Goal: Information Seeking & Learning: Learn about a topic

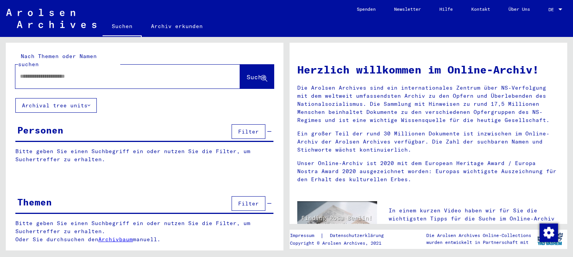
click at [170, 29] on link "Archiv erkunden" at bounding box center [177, 26] width 70 height 18
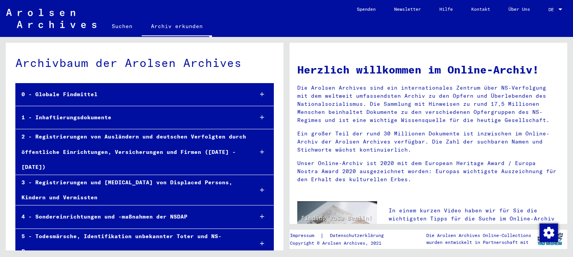
click at [94, 117] on div "1 - Inhaftierungsdokumente" at bounding box center [131, 117] width 231 height 15
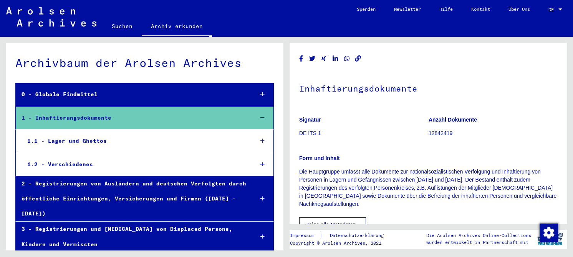
click at [83, 140] on div "1.1 - Lager und Ghettos" at bounding box center [135, 140] width 226 height 15
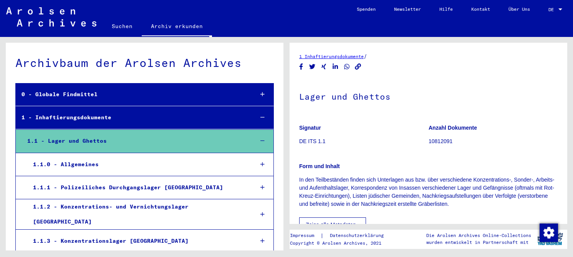
scroll to position [154, 0]
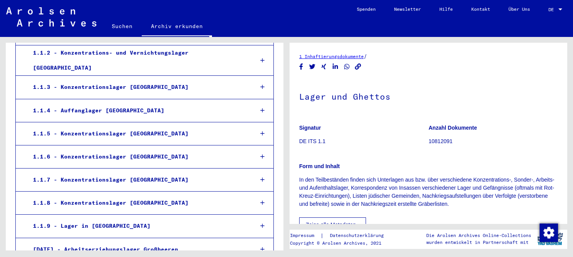
click at [99, 195] on div "1.1.8 - Konzentrationslager [GEOGRAPHIC_DATA]" at bounding box center [137, 202] width 220 height 15
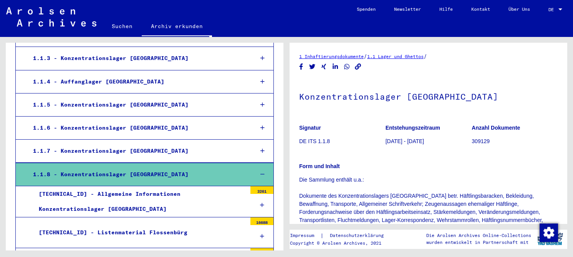
scroll to position [268, 0]
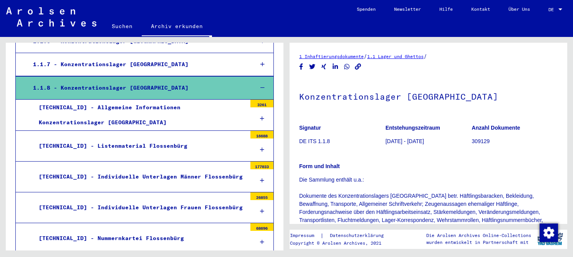
click at [101, 138] on div "[TECHNICAL_ID] - Listenmaterial Flossenbürg" at bounding box center [140, 145] width 214 height 15
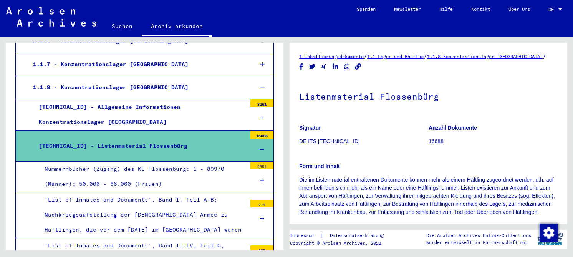
click at [116, 165] on div "Nummernbücher (Zugang) des KL Flossenbürg: 1 - 89970 (Männer); 50.000 - 66.060 …" at bounding box center [143, 176] width 208 height 30
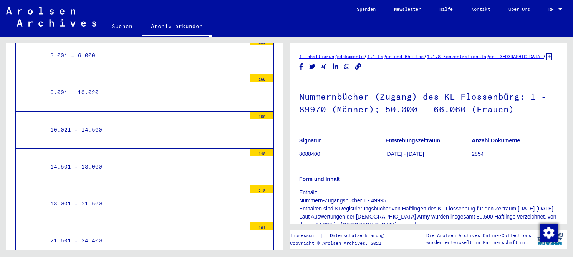
scroll to position [460, 0]
click at [78, 122] on div "10.021 – 14.500" at bounding box center [146, 129] width 202 height 15
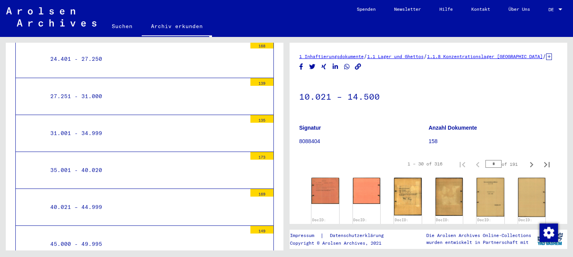
scroll to position [690, 0]
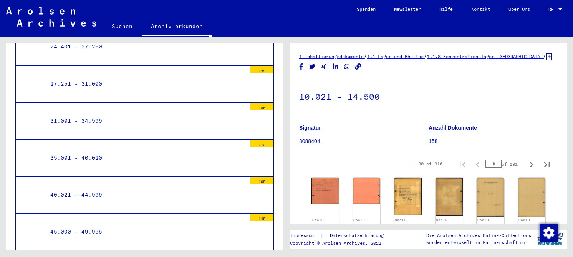
click at [83, 226] on div "45.000 - 49.995" at bounding box center [146, 231] width 202 height 15
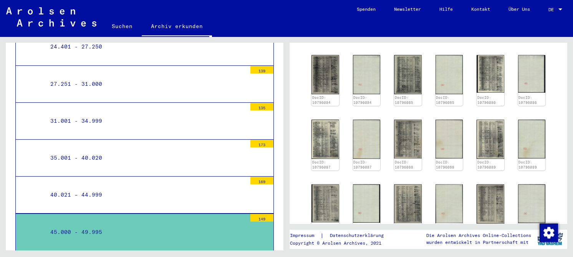
scroll to position [192, 0]
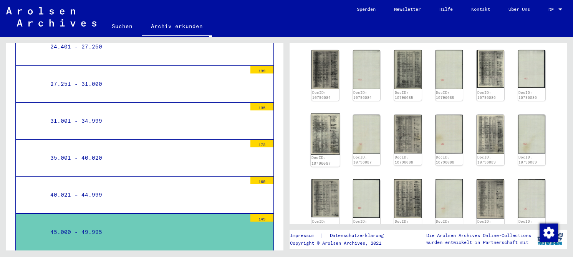
click at [316, 144] on img at bounding box center [325, 133] width 29 height 41
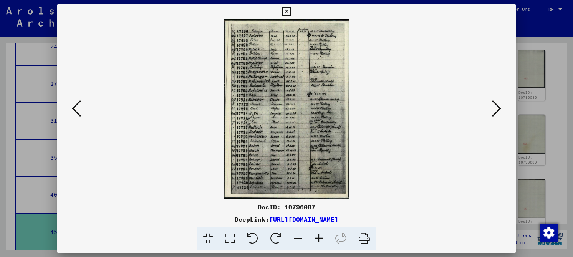
click at [234, 237] on icon at bounding box center [230, 238] width 22 height 23
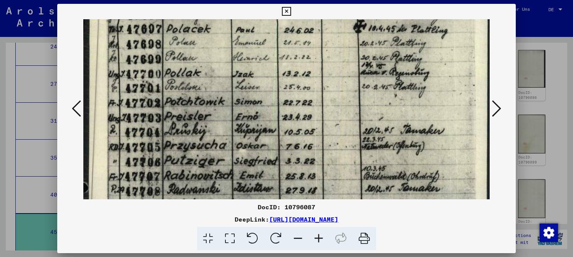
scroll to position [44, 0]
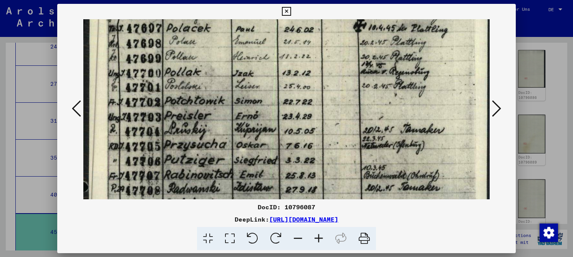
drag, startPoint x: 250, startPoint y: 138, endPoint x: 249, endPoint y: 94, distance: 43.8
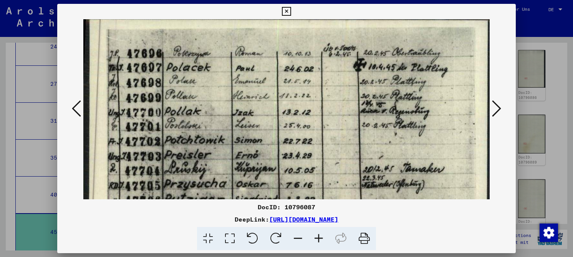
scroll to position [0, 0]
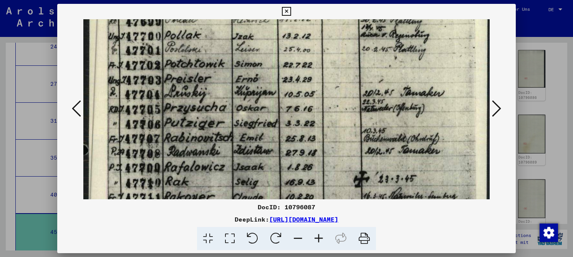
drag, startPoint x: 152, startPoint y: 130, endPoint x: 170, endPoint y: 95, distance: 39.3
click at [170, 95] on img at bounding box center [286, 228] width 406 height 578
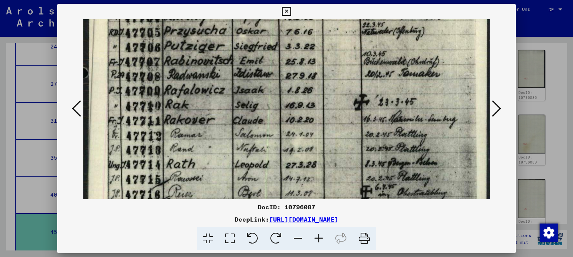
drag, startPoint x: 174, startPoint y: 131, endPoint x: 186, endPoint y: 54, distance: 77.7
click at [186, 54] on img at bounding box center [286, 151] width 406 height 578
click at [187, 134] on img at bounding box center [286, 150] width 406 height 578
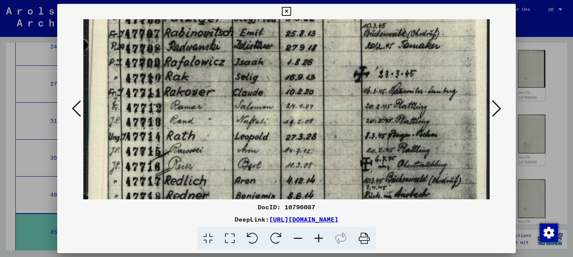
scroll to position [218, 0]
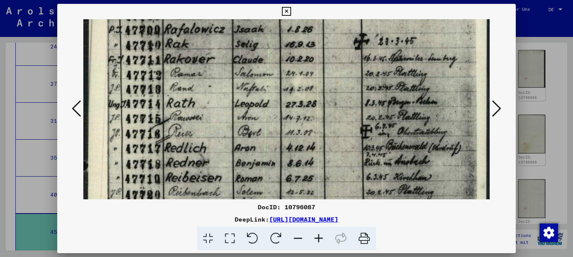
drag, startPoint x: 138, startPoint y: 154, endPoint x: 146, endPoint y: 94, distance: 60.8
click at [146, 94] on img at bounding box center [286, 90] width 406 height 578
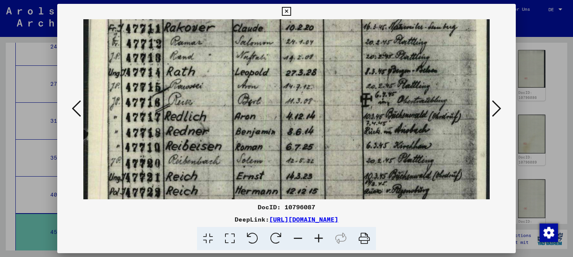
drag, startPoint x: 147, startPoint y: 142, endPoint x: 152, endPoint y: 111, distance: 31.8
click at [152, 111] on img at bounding box center [286, 59] width 406 height 578
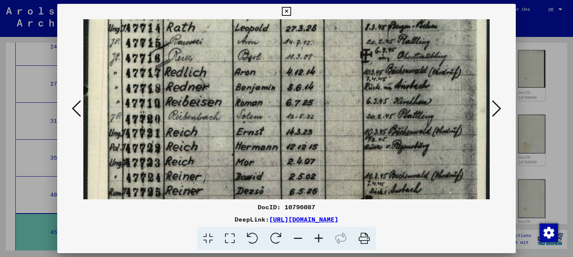
drag, startPoint x: 153, startPoint y: 152, endPoint x: 159, endPoint y: 108, distance: 44.6
click at [159, 108] on img at bounding box center [286, 14] width 406 height 578
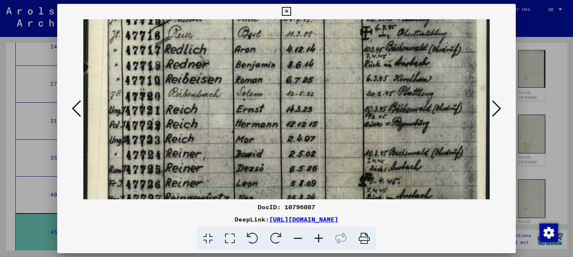
scroll to position [317, 0]
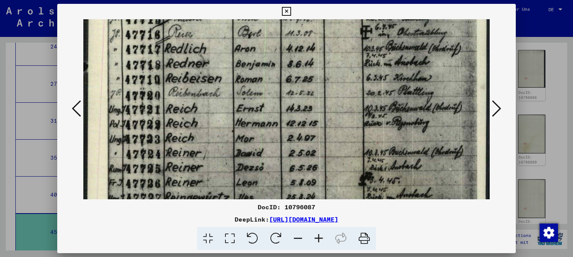
drag, startPoint x: 163, startPoint y: 136, endPoint x: 163, endPoint y: 112, distance: 23.4
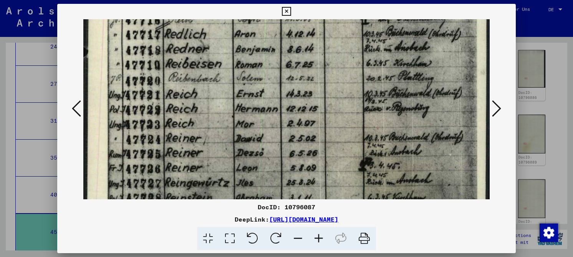
drag, startPoint x: 148, startPoint y: 134, endPoint x: 150, endPoint y: 119, distance: 14.7
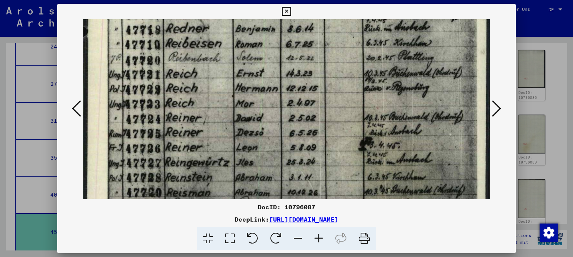
drag, startPoint x: 148, startPoint y: 137, endPoint x: 155, endPoint y: 116, distance: 21.4
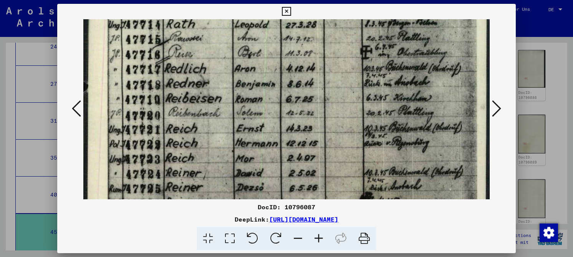
scroll to position [283, 0]
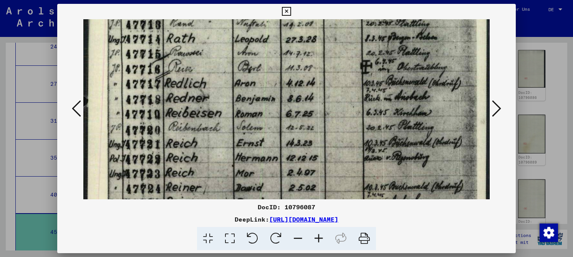
drag, startPoint x: 157, startPoint y: 72, endPoint x: 163, endPoint y: 142, distance: 69.7
click at [163, 142] on img at bounding box center [286, 26] width 406 height 578
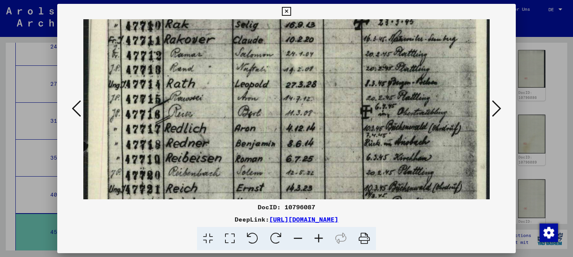
drag, startPoint x: 168, startPoint y: 90, endPoint x: 165, endPoint y: 135, distance: 45.1
click at [165, 135] on img at bounding box center [286, 70] width 406 height 578
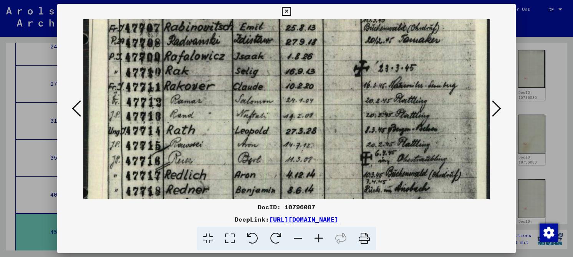
drag, startPoint x: 170, startPoint y: 78, endPoint x: 171, endPoint y: 114, distance: 36.1
click at [171, 116] on img at bounding box center [286, 117] width 406 height 578
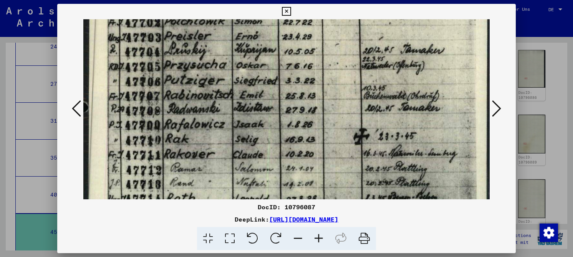
drag, startPoint x: 171, startPoint y: 71, endPoint x: 171, endPoint y: 139, distance: 68.0
click at [171, 139] on img at bounding box center [286, 185] width 406 height 578
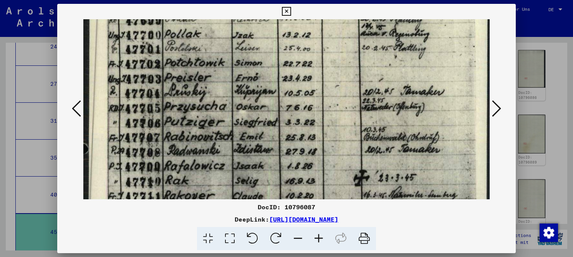
drag, startPoint x: 174, startPoint y: 93, endPoint x: 177, endPoint y: 134, distance: 40.4
click at [177, 135] on img at bounding box center [286, 226] width 406 height 578
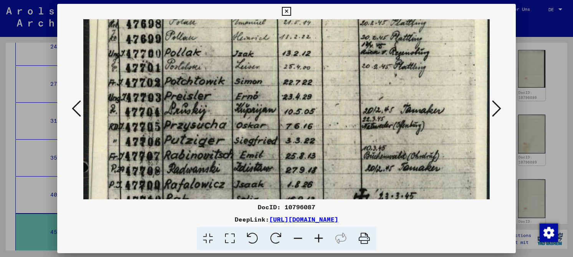
scroll to position [63, 0]
drag, startPoint x: 172, startPoint y: 84, endPoint x: 174, endPoint y: 103, distance: 19.0
click at [174, 103] on img at bounding box center [286, 245] width 406 height 578
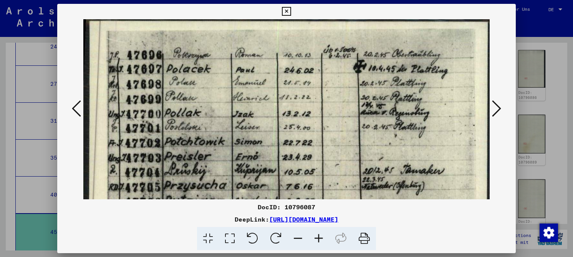
drag, startPoint x: 173, startPoint y: 76, endPoint x: 173, endPoint y: 133, distance: 57.2
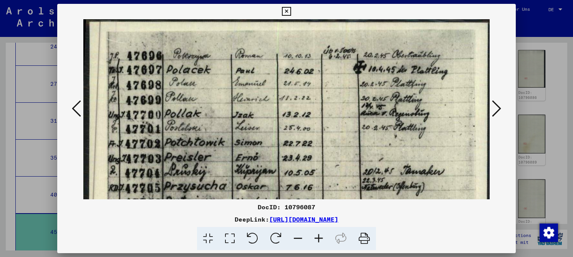
click at [493, 110] on icon at bounding box center [496, 108] width 9 height 18
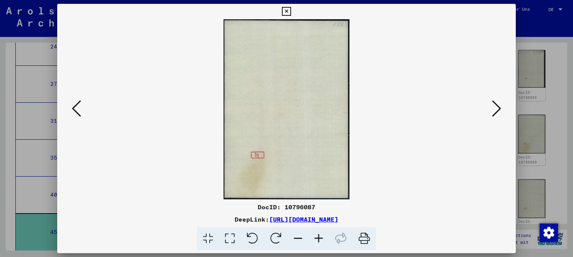
scroll to position [0, 0]
click at [493, 110] on icon at bounding box center [496, 108] width 9 height 18
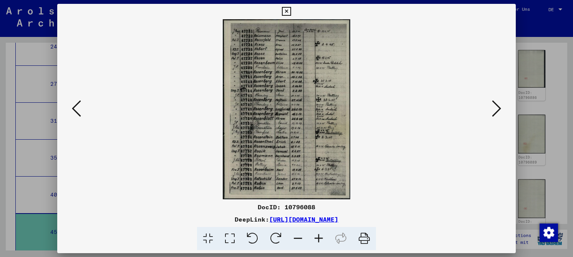
click at [234, 239] on icon at bounding box center [230, 238] width 22 height 23
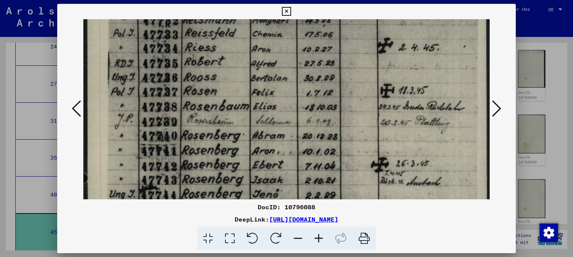
drag, startPoint x: 168, startPoint y: 136, endPoint x: 169, endPoint y: 85, distance: 51.1
click at [169, 85] on img at bounding box center [286, 253] width 406 height 573
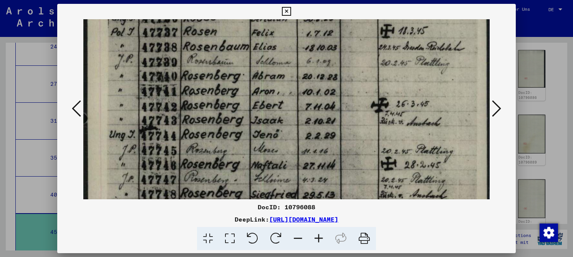
drag, startPoint x: 160, startPoint y: 131, endPoint x: 165, endPoint y: 71, distance: 59.7
click at [165, 71] on img at bounding box center [286, 194] width 406 height 573
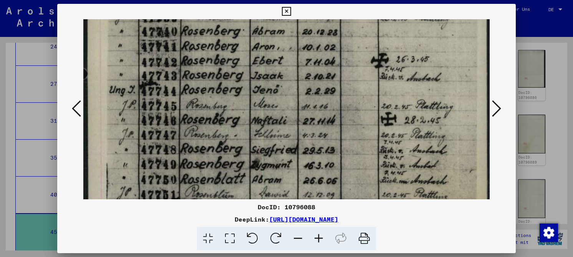
drag, startPoint x: 173, startPoint y: 119, endPoint x: 165, endPoint y: 74, distance: 45.3
click at [165, 74] on img at bounding box center [286, 149] width 406 height 573
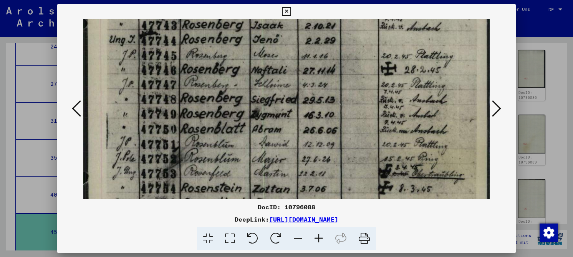
drag, startPoint x: 162, startPoint y: 126, endPoint x: 168, endPoint y: 76, distance: 50.6
click at [168, 76] on img at bounding box center [286, 99] width 406 height 573
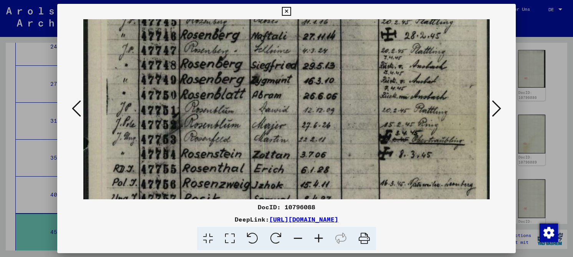
drag, startPoint x: 162, startPoint y: 119, endPoint x: 166, endPoint y: 85, distance: 34.4
click at [166, 85] on img at bounding box center [286, 65] width 406 height 573
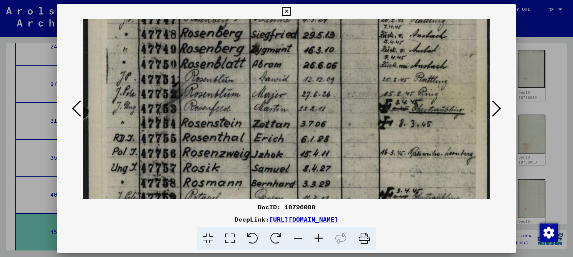
drag, startPoint x: 162, startPoint y: 127, endPoint x: 163, endPoint y: 96, distance: 30.7
click at [163, 96] on img at bounding box center [286, 34] width 406 height 573
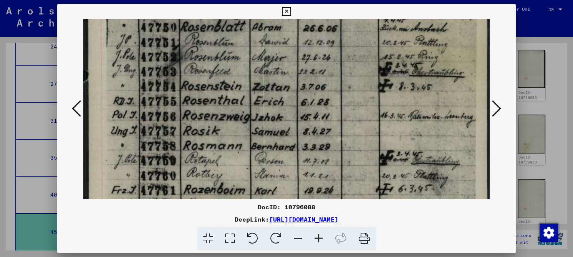
drag, startPoint x: 162, startPoint y: 102, endPoint x: 164, endPoint y: 94, distance: 7.8
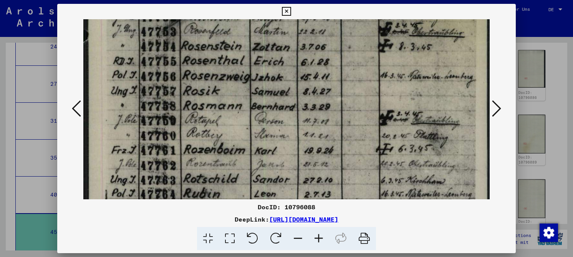
drag, startPoint x: 157, startPoint y: 129, endPoint x: 164, endPoint y: 89, distance: 40.6
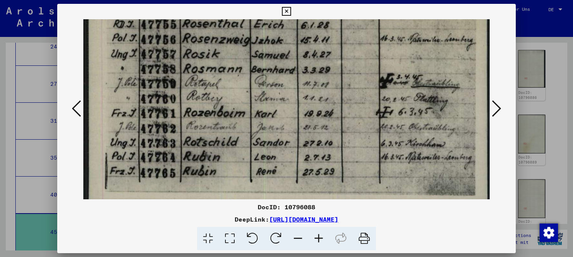
scroll to position [389, 0]
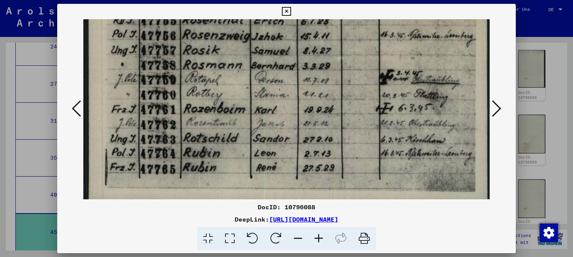
drag, startPoint x: 157, startPoint y: 131, endPoint x: 165, endPoint y: 90, distance: 41.5
click at [497, 106] on icon at bounding box center [496, 108] width 9 height 18
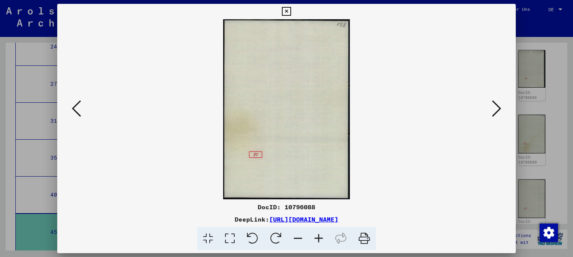
click at [491, 110] on button at bounding box center [497, 109] width 14 height 22
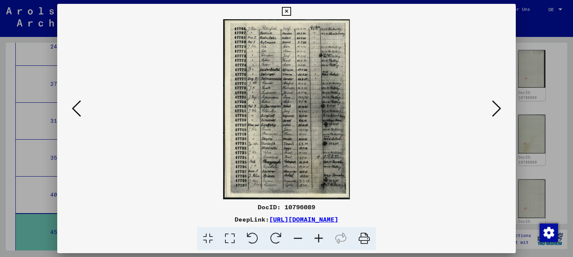
click at [227, 235] on icon at bounding box center [230, 238] width 22 height 23
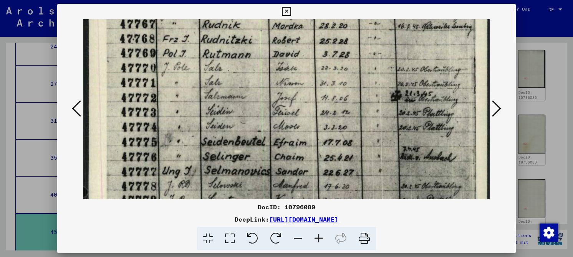
scroll to position [42, 0]
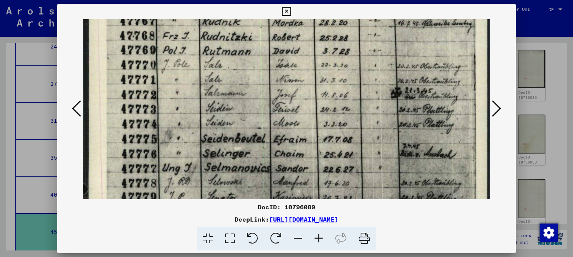
drag, startPoint x: 217, startPoint y: 119, endPoint x: 216, endPoint y: 77, distance: 41.9
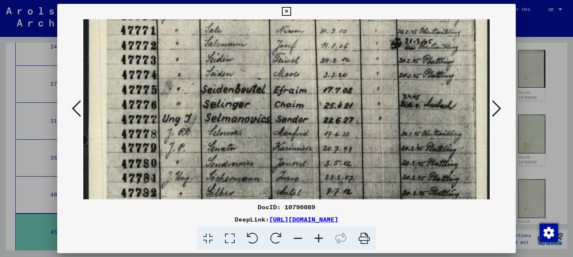
drag, startPoint x: 200, startPoint y: 145, endPoint x: 201, endPoint y: 96, distance: 48.8
click at [201, 96] on img at bounding box center [286, 216] width 406 height 576
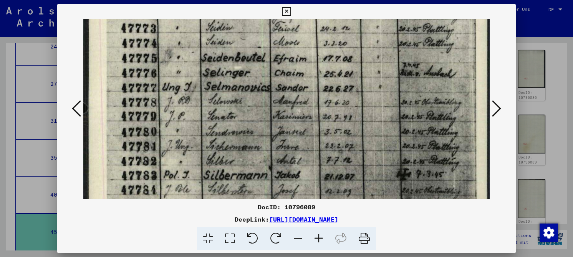
drag, startPoint x: 197, startPoint y: 133, endPoint x: 198, endPoint y: 101, distance: 31.5
click at [198, 101] on img at bounding box center [286, 185] width 406 height 576
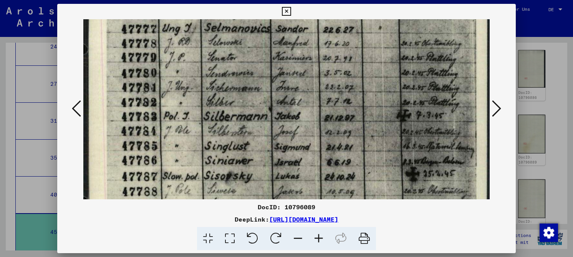
drag, startPoint x: 197, startPoint y: 143, endPoint x: 195, endPoint y: 84, distance: 58.8
click at [195, 84] on img at bounding box center [286, 126] width 406 height 576
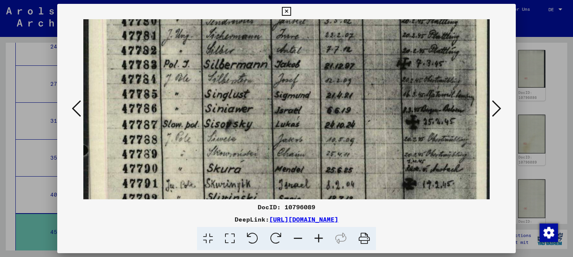
drag, startPoint x: 195, startPoint y: 148, endPoint x: 187, endPoint y: 129, distance: 20.8
click at [191, 100] on img at bounding box center [286, 74] width 406 height 576
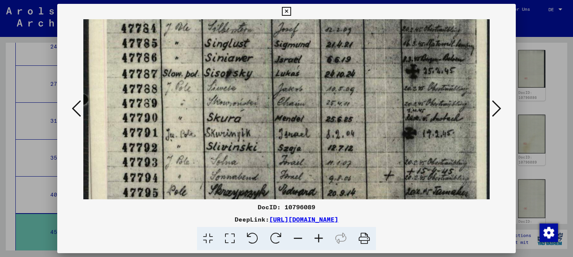
drag, startPoint x: 185, startPoint y: 130, endPoint x: 197, endPoint y: 100, distance: 32.6
click at [193, 98] on img at bounding box center [286, 23] width 406 height 576
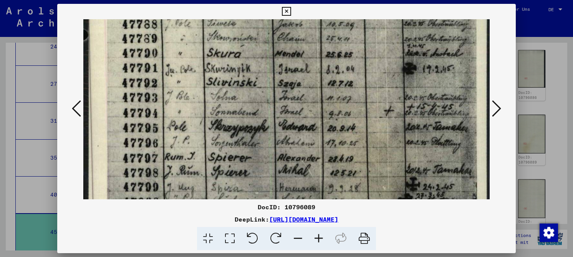
drag, startPoint x: 223, startPoint y: 152, endPoint x: 216, endPoint y: 75, distance: 77.1
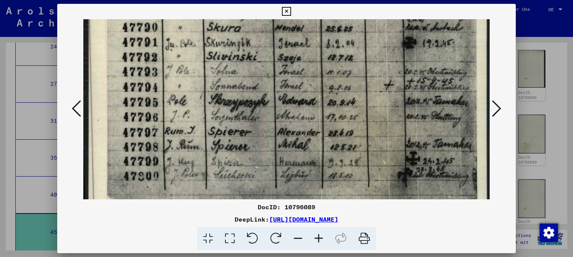
scroll to position [389, 0]
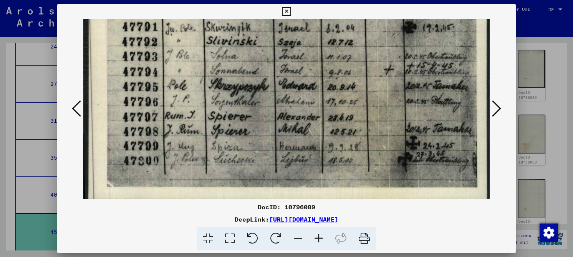
drag, startPoint x: 212, startPoint y: 130, endPoint x: 214, endPoint y: 93, distance: 37.3
click at [498, 113] on icon at bounding box center [496, 108] width 9 height 18
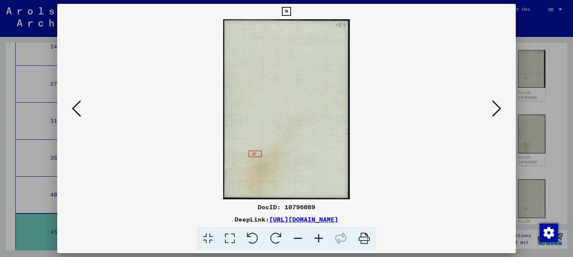
scroll to position [0, 0]
click at [498, 113] on icon at bounding box center [496, 108] width 9 height 18
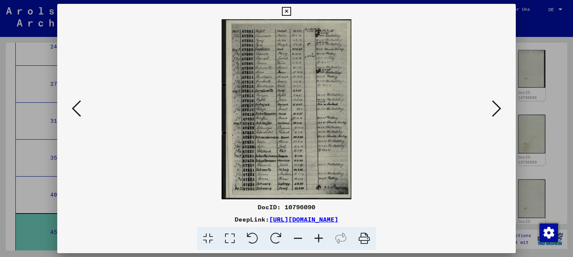
click at [229, 239] on icon at bounding box center [230, 238] width 22 height 23
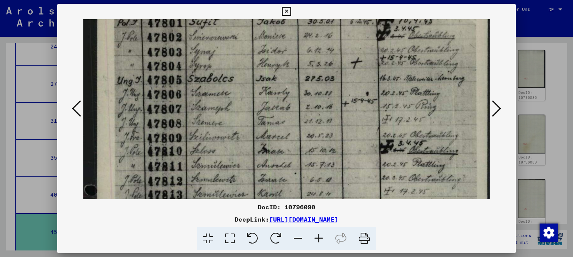
drag, startPoint x: 134, startPoint y: 156, endPoint x: 136, endPoint y: 121, distance: 34.3
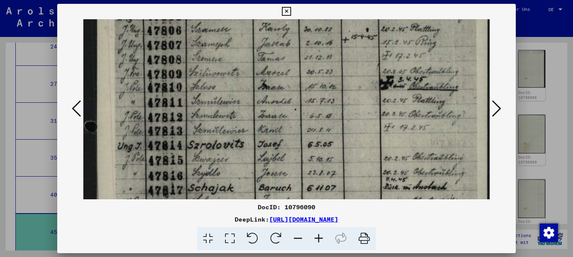
drag, startPoint x: 130, startPoint y: 172, endPoint x: 131, endPoint y: 107, distance: 65.3
click at [131, 108] on img at bounding box center [286, 202] width 406 height 563
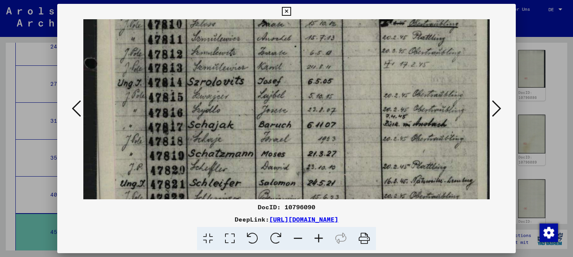
drag, startPoint x: 125, startPoint y: 137, endPoint x: 130, endPoint y: 79, distance: 58.2
click at [130, 79] on img at bounding box center [286, 139] width 406 height 563
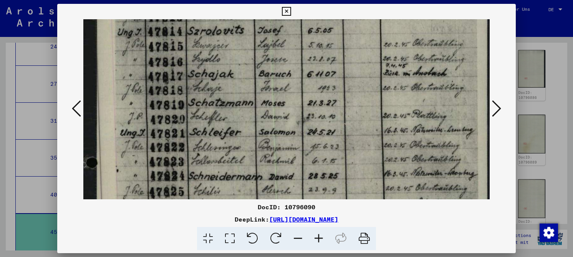
drag, startPoint x: 144, startPoint y: 104, endPoint x: 145, endPoint y: 71, distance: 33.8
click at [145, 71] on img at bounding box center [286, 89] width 406 height 563
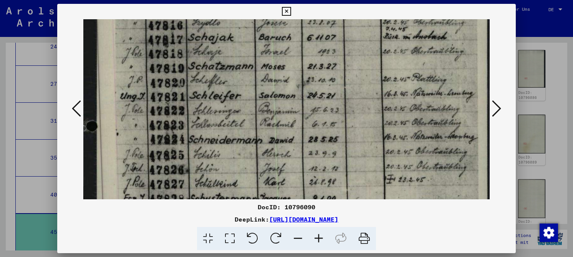
drag, startPoint x: 147, startPoint y: 116, endPoint x: 148, endPoint y: 80, distance: 36.1
click at [148, 80] on img at bounding box center [286, 52] width 406 height 563
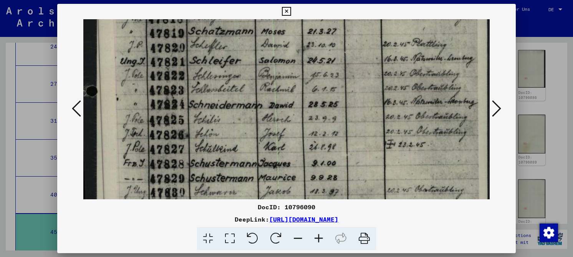
scroll to position [285, 0]
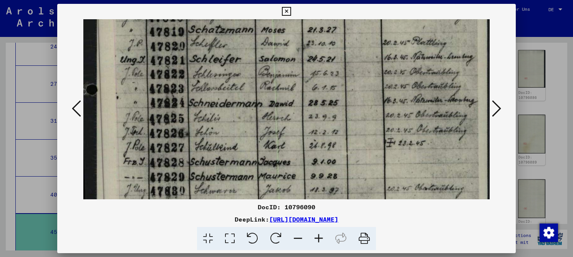
drag, startPoint x: 134, startPoint y: 127, endPoint x: 136, endPoint y: 91, distance: 36.6
click at [136, 91] on img at bounding box center [286, 16] width 406 height 563
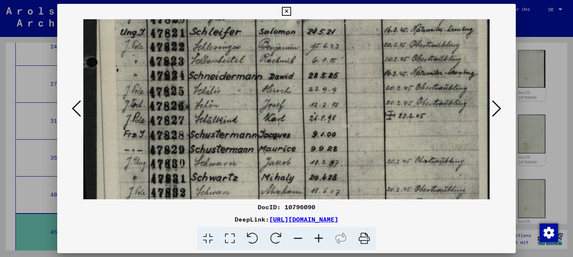
drag, startPoint x: 307, startPoint y: 153, endPoint x: 310, endPoint y: 126, distance: 27.4
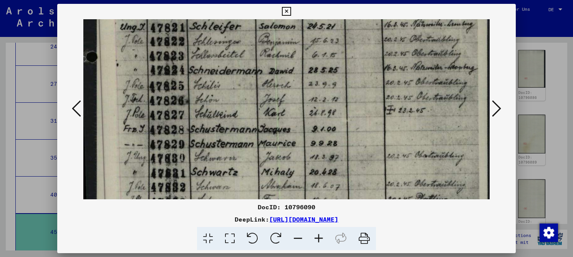
drag, startPoint x: 227, startPoint y: 147, endPoint x: 229, endPoint y: 142, distance: 5.6
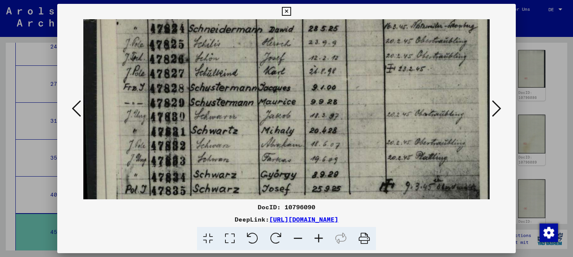
scroll to position [368, 0]
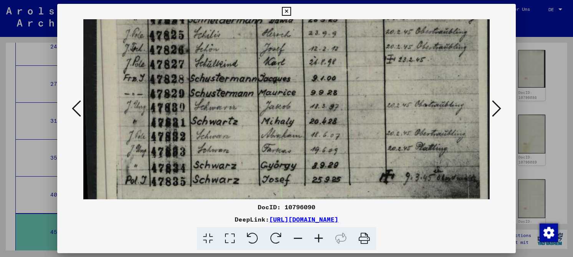
drag, startPoint x: 228, startPoint y: 149, endPoint x: 232, endPoint y: 98, distance: 50.8
click at [493, 106] on icon at bounding box center [496, 108] width 9 height 18
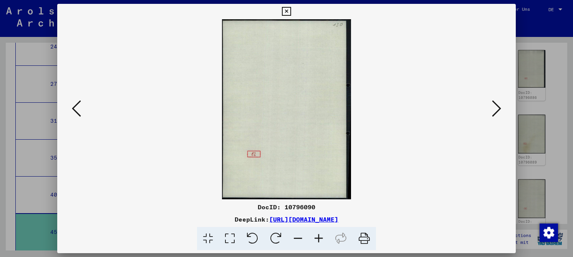
scroll to position [0, 0]
click at [493, 106] on icon at bounding box center [496, 108] width 9 height 18
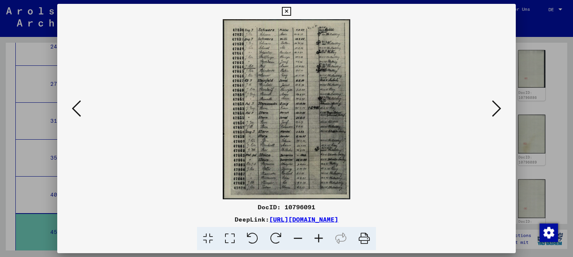
click at [235, 235] on icon at bounding box center [230, 238] width 22 height 23
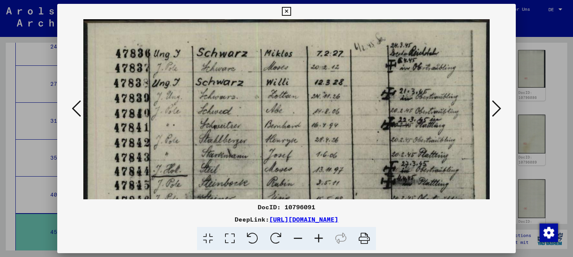
click at [305, 207] on div "DocID: 10796091" at bounding box center [286, 206] width 459 height 9
copy div "10796091"
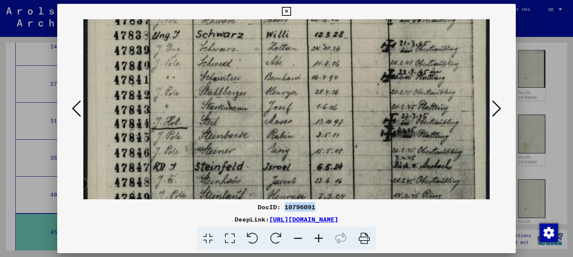
scroll to position [54, 0]
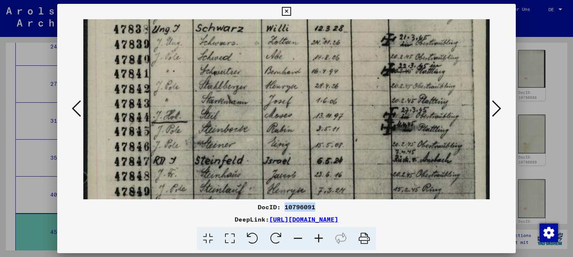
drag, startPoint x: 214, startPoint y: 133, endPoint x: 209, endPoint y: 86, distance: 47.2
click at [209, 86] on img at bounding box center [286, 251] width 406 height 573
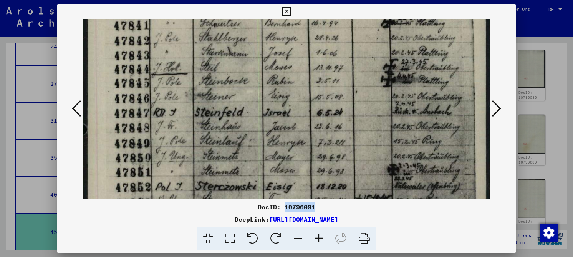
drag, startPoint x: 195, startPoint y: 131, endPoint x: 196, endPoint y: 82, distance: 49.5
click at [197, 83] on img at bounding box center [286, 203] width 406 height 573
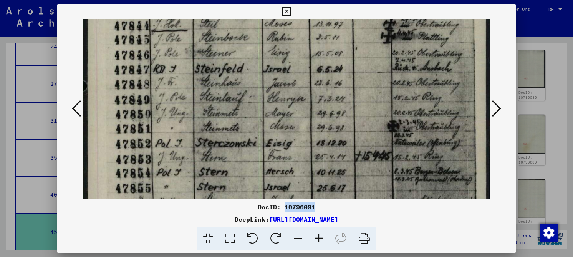
drag, startPoint x: 217, startPoint y: 131, endPoint x: 212, endPoint y: 88, distance: 43.3
click at [212, 88] on img at bounding box center [286, 160] width 406 height 573
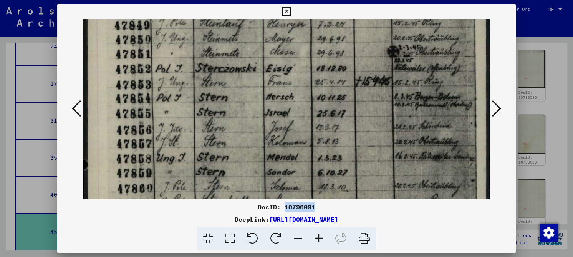
scroll to position [220, 0]
drag, startPoint x: 224, startPoint y: 140, endPoint x: 202, endPoint y: 65, distance: 78.0
click at [202, 65] on img at bounding box center [286, 85] width 406 height 573
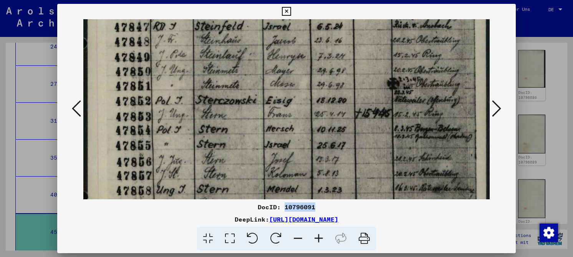
drag, startPoint x: 272, startPoint y: 150, endPoint x: 269, endPoint y: 182, distance: 32.0
click at [269, 182] on img at bounding box center [286, 117] width 406 height 573
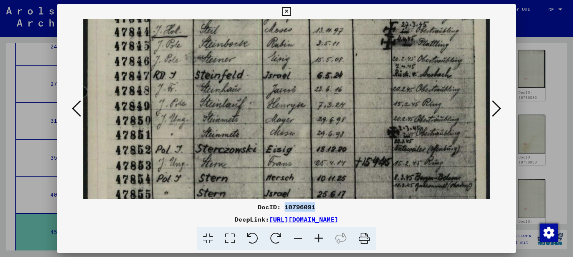
drag, startPoint x: 274, startPoint y: 113, endPoint x: 270, endPoint y: 161, distance: 48.9
click at [270, 161] on img at bounding box center [286, 166] width 406 height 573
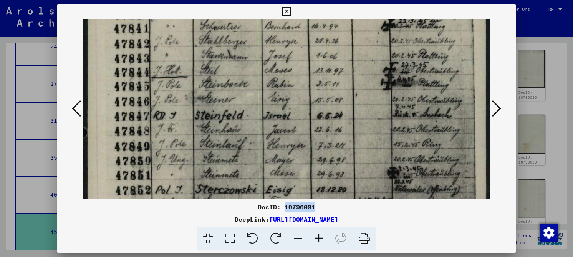
scroll to position [99, 0]
drag, startPoint x: 254, startPoint y: 91, endPoint x: 248, endPoint y: 129, distance: 39.2
click at [248, 129] on img at bounding box center [286, 206] width 406 height 573
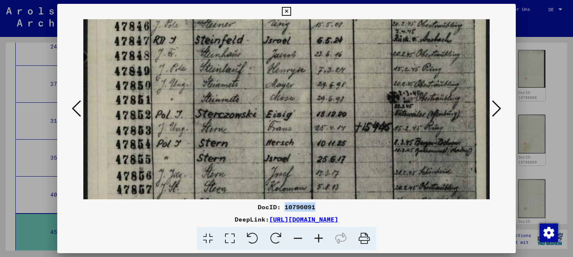
drag, startPoint x: 266, startPoint y: 123, endPoint x: 259, endPoint y: 48, distance: 74.9
click at [259, 48] on img at bounding box center [286, 131] width 406 height 573
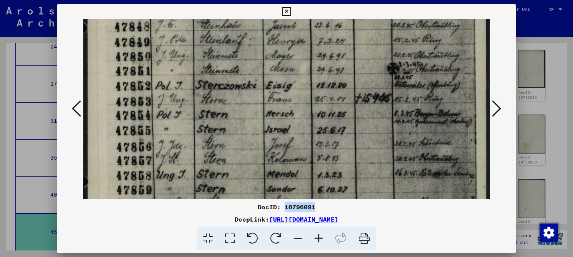
scroll to position [219, 0]
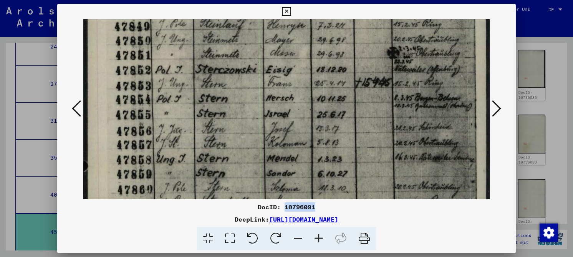
drag, startPoint x: 243, startPoint y: 136, endPoint x: 237, endPoint y: 96, distance: 40.3
click at [237, 96] on img at bounding box center [286, 87] width 406 height 573
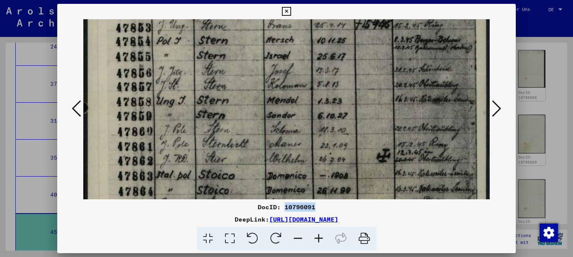
drag, startPoint x: 182, startPoint y: 146, endPoint x: 182, endPoint y: 90, distance: 55.7
click at [183, 88] on img at bounding box center [286, 29] width 406 height 573
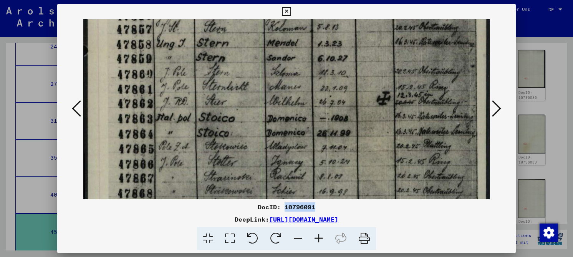
drag, startPoint x: 187, startPoint y: 147, endPoint x: 182, endPoint y: 89, distance: 59.0
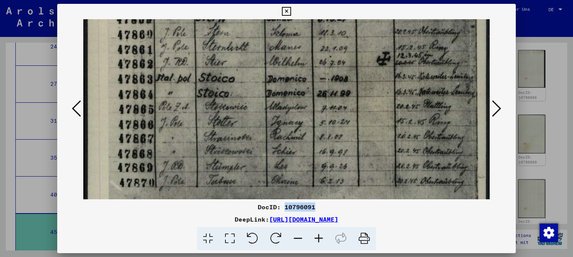
scroll to position [375, 0]
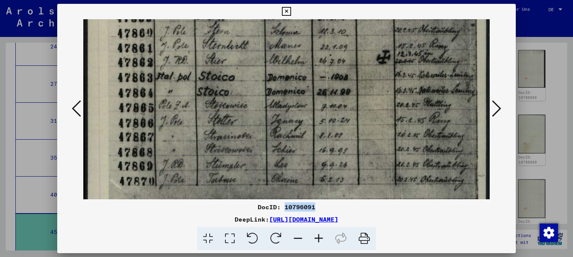
drag, startPoint x: 195, startPoint y: 151, endPoint x: 192, endPoint y: 111, distance: 39.3
click at [496, 110] on icon at bounding box center [496, 108] width 9 height 18
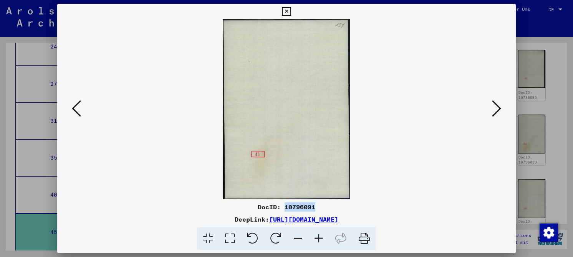
scroll to position [0, 0]
click at [496, 110] on icon at bounding box center [496, 108] width 9 height 18
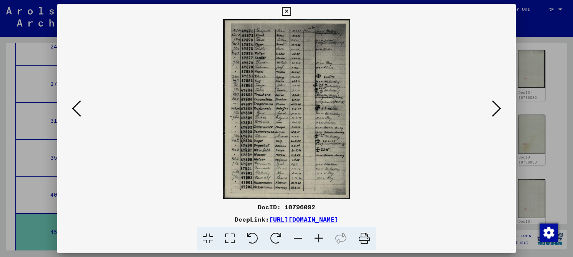
click at [231, 236] on icon at bounding box center [230, 238] width 22 height 23
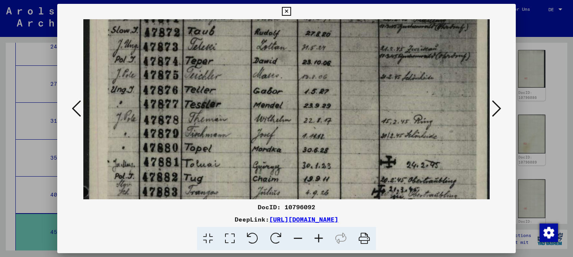
scroll to position [60, 0]
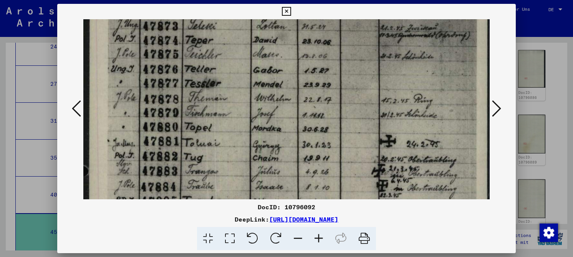
drag, startPoint x: 209, startPoint y: 142, endPoint x: 212, endPoint y: 82, distance: 59.6
click at [212, 82] on img at bounding box center [286, 248] width 406 height 576
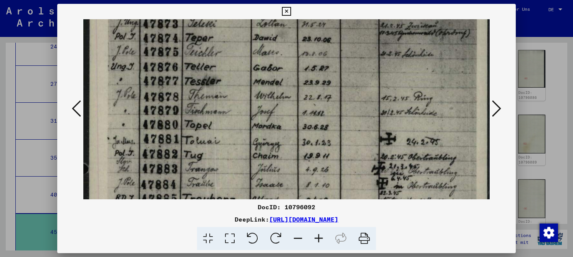
scroll to position [63, 0]
click at [215, 146] on img at bounding box center [286, 245] width 406 height 576
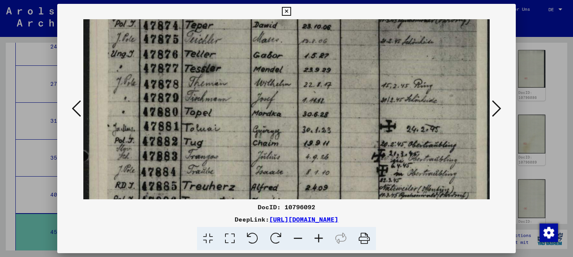
drag, startPoint x: 204, startPoint y: 171, endPoint x: 204, endPoint y: 159, distance: 11.9
click at [204, 159] on img at bounding box center [286, 233] width 406 height 576
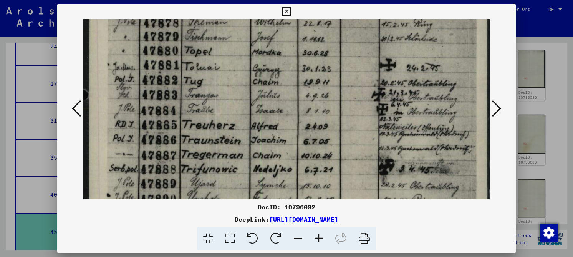
scroll to position [137, 0]
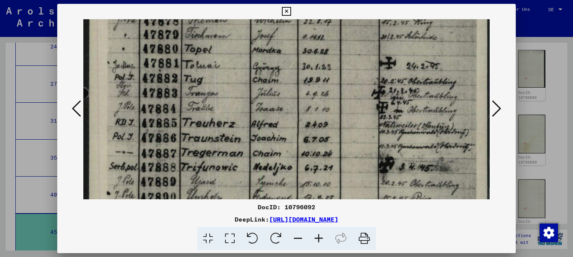
drag, startPoint x: 204, startPoint y: 172, endPoint x: 211, endPoint y: 109, distance: 63.4
click at [211, 109] on img at bounding box center [286, 170] width 406 height 576
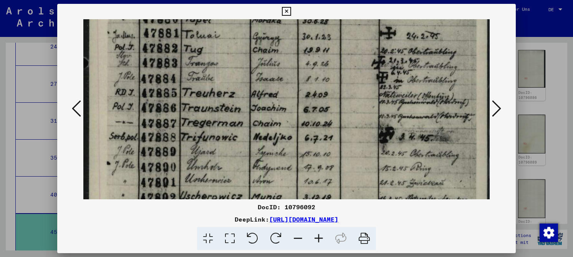
drag, startPoint x: 216, startPoint y: 141, endPoint x: 222, endPoint y: 111, distance: 30.6
click at [222, 111] on img at bounding box center [286, 140] width 406 height 576
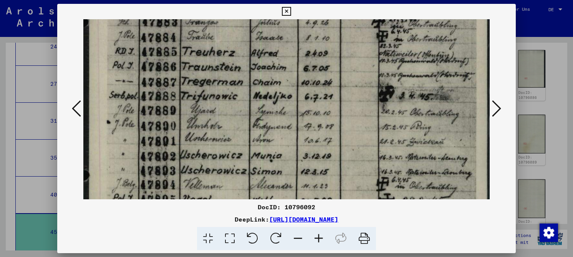
drag, startPoint x: 219, startPoint y: 139, endPoint x: 223, endPoint y: 98, distance: 41.3
click at [223, 98] on img at bounding box center [286, 99] width 406 height 576
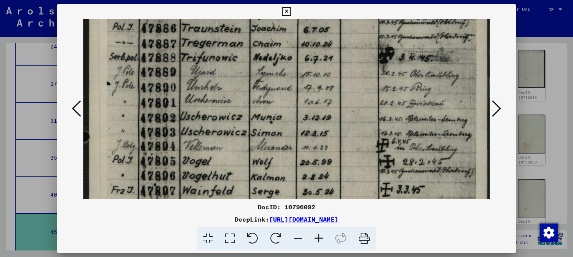
drag, startPoint x: 219, startPoint y: 136, endPoint x: 224, endPoint y: 95, distance: 41.8
click at [224, 96] on img at bounding box center [286, 60] width 406 height 576
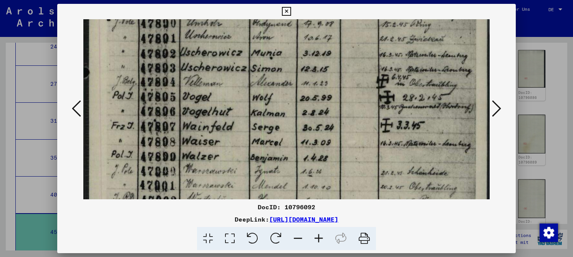
drag, startPoint x: 219, startPoint y: 133, endPoint x: 230, endPoint y: 85, distance: 49.6
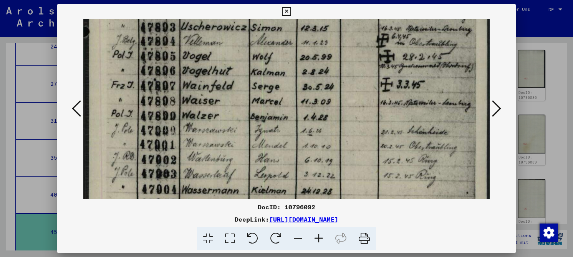
drag, startPoint x: 230, startPoint y: 104, endPoint x: 222, endPoint y: 98, distance: 9.3
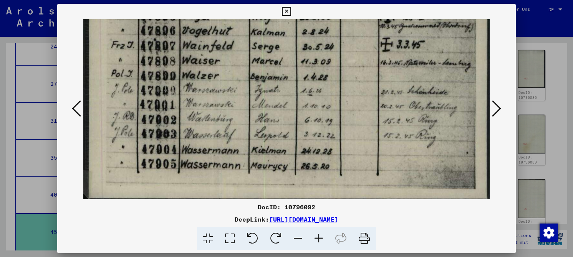
scroll to position [395, 0]
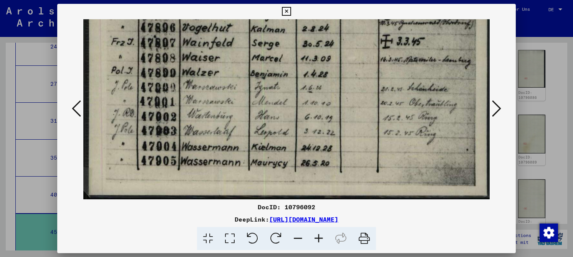
drag, startPoint x: 220, startPoint y: 139, endPoint x: 254, endPoint y: 99, distance: 52.3
click at [493, 110] on icon at bounding box center [496, 108] width 9 height 18
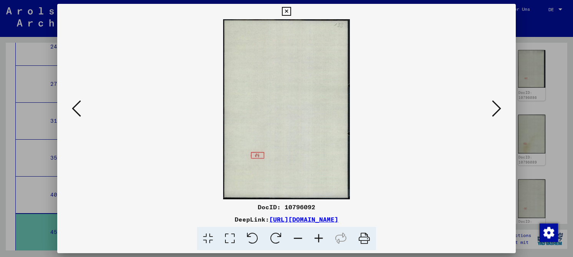
scroll to position [0, 0]
click at [493, 110] on icon at bounding box center [496, 108] width 9 height 18
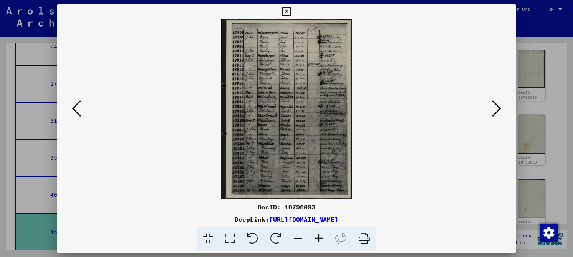
click at [238, 236] on icon at bounding box center [230, 238] width 22 height 23
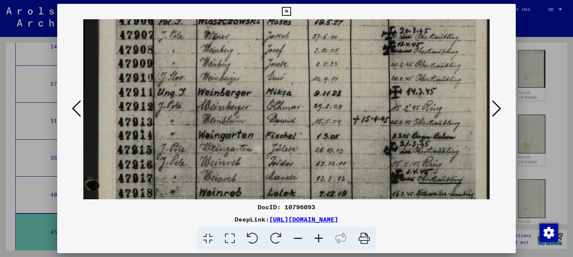
drag, startPoint x: 192, startPoint y: 142, endPoint x: 194, endPoint y: 102, distance: 40.0
click at [194, 102] on img at bounding box center [286, 258] width 406 height 559
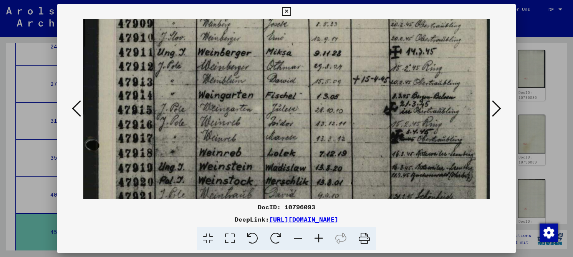
scroll to position [110, 0]
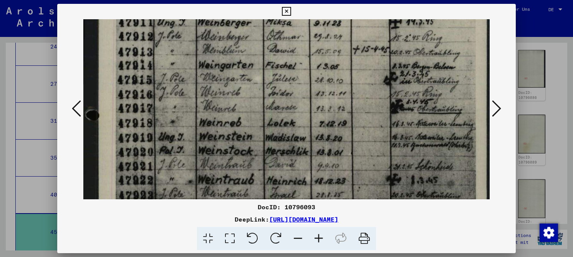
drag, startPoint x: 194, startPoint y: 153, endPoint x: 190, endPoint y: 83, distance: 70.0
click at [190, 83] on img at bounding box center [286, 188] width 406 height 559
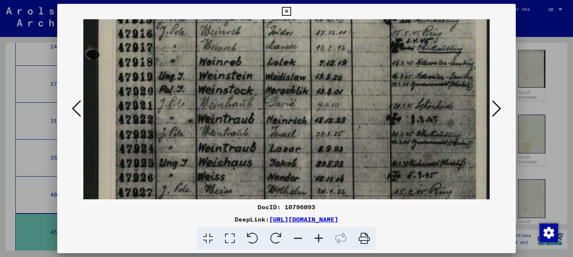
drag, startPoint x: 202, startPoint y: 148, endPoint x: 202, endPoint y: 88, distance: 60.7
click at [202, 88] on img at bounding box center [286, 128] width 406 height 559
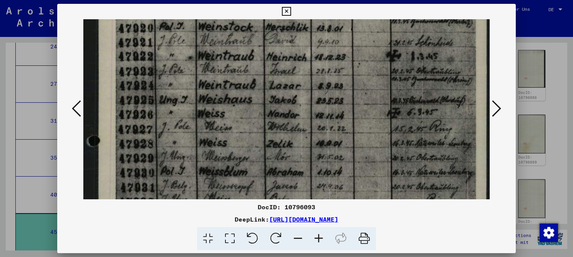
drag, startPoint x: 204, startPoint y: 142, endPoint x: 197, endPoint y: 79, distance: 63.3
click at [197, 79] on img at bounding box center [286, 65] width 406 height 559
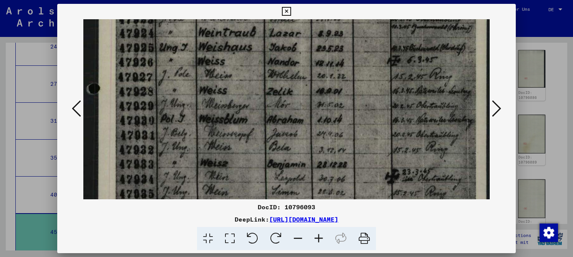
drag, startPoint x: 193, startPoint y: 127, endPoint x: 184, endPoint y: 88, distance: 39.8
click at [183, 81] on img at bounding box center [286, 12] width 406 height 559
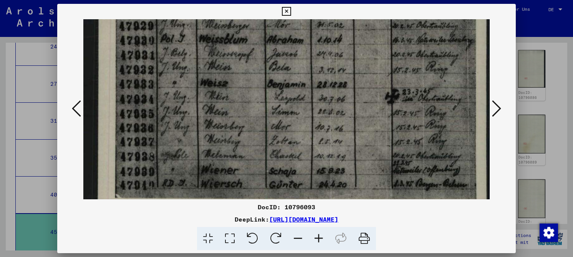
drag, startPoint x: 196, startPoint y: 133, endPoint x: 197, endPoint y: 54, distance: 79.1
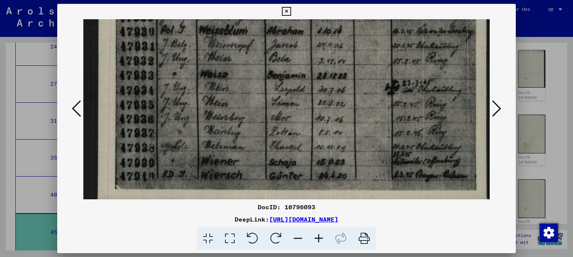
scroll to position [379, 0]
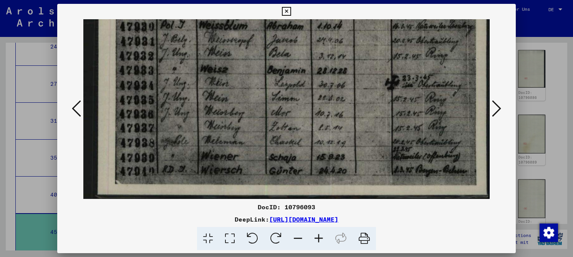
drag, startPoint x: 209, startPoint y: 117, endPoint x: 203, endPoint y: 104, distance: 14.8
click at [498, 106] on icon at bounding box center [496, 108] width 9 height 18
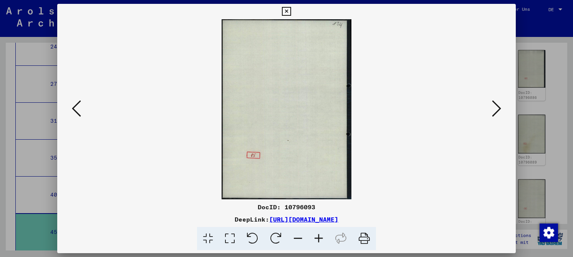
click at [498, 106] on icon at bounding box center [496, 108] width 9 height 18
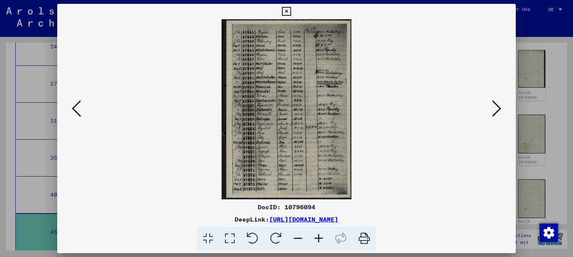
click at [230, 236] on icon at bounding box center [230, 238] width 22 height 23
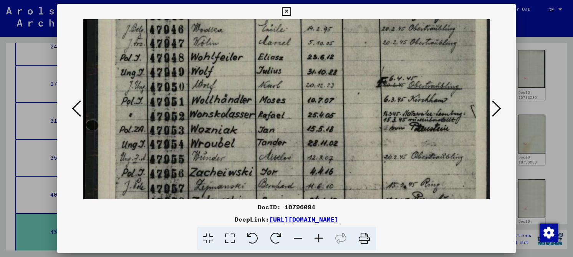
drag, startPoint x: 241, startPoint y: 150, endPoint x: 236, endPoint y: 47, distance: 103.1
click at [236, 47] on img at bounding box center [286, 199] width 406 height 561
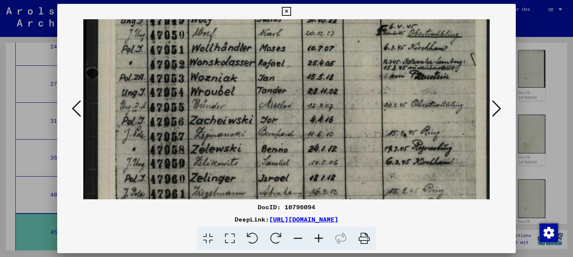
drag, startPoint x: 252, startPoint y: 142, endPoint x: 252, endPoint y: 89, distance: 52.6
click at [252, 89] on img at bounding box center [286, 147] width 406 height 561
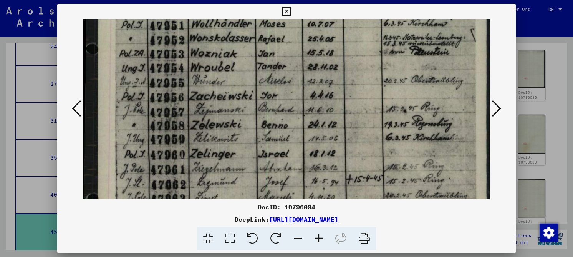
scroll to position [177, 0]
drag, startPoint x: 255, startPoint y: 119, endPoint x: 255, endPoint y: 112, distance: 7.3
click at [255, 112] on img at bounding box center [286, 122] width 406 height 561
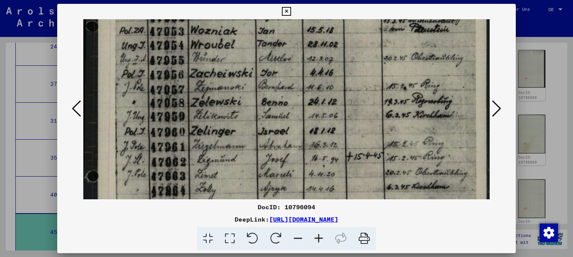
scroll to position [204, 0]
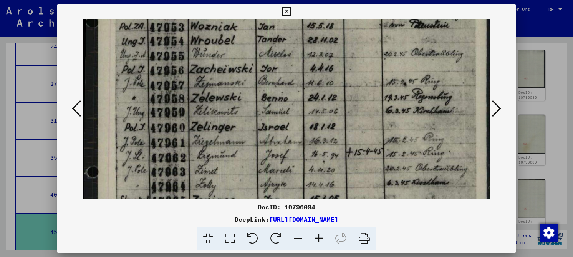
drag, startPoint x: 225, startPoint y: 112, endPoint x: 234, endPoint y: 86, distance: 27.8
click at [234, 86] on img at bounding box center [286, 96] width 406 height 561
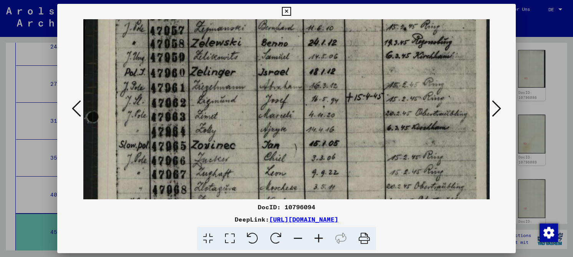
drag, startPoint x: 234, startPoint y: 132, endPoint x: 252, endPoint y: 77, distance: 57.6
click at [252, 77] on img at bounding box center [286, 41] width 406 height 561
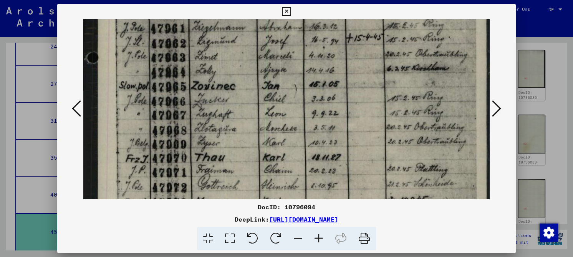
drag, startPoint x: 238, startPoint y: 147, endPoint x: 247, endPoint y: 88, distance: 59.9
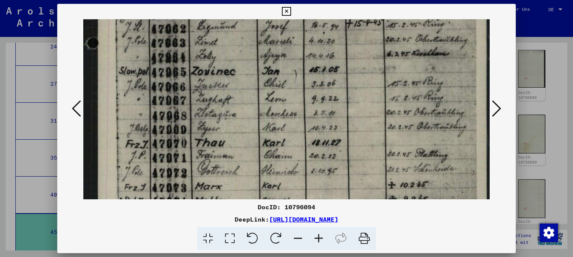
drag, startPoint x: 240, startPoint y: 136, endPoint x: 245, endPoint y: 123, distance: 13.0
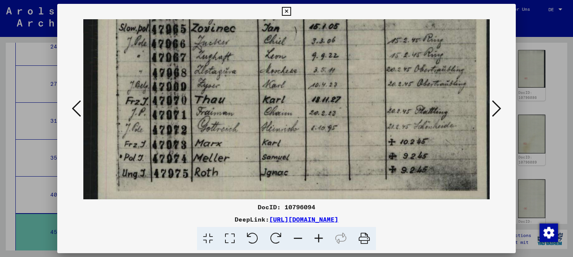
scroll to position [377, 0]
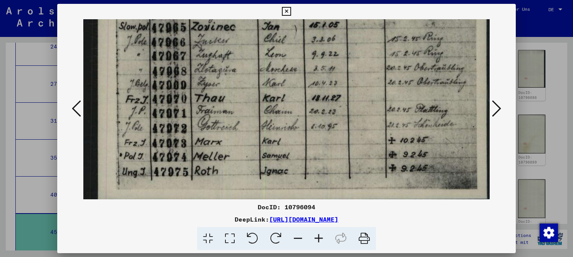
drag, startPoint x: 239, startPoint y: 134, endPoint x: 256, endPoint y: 98, distance: 40.6
click at [499, 109] on icon at bounding box center [496, 108] width 9 height 18
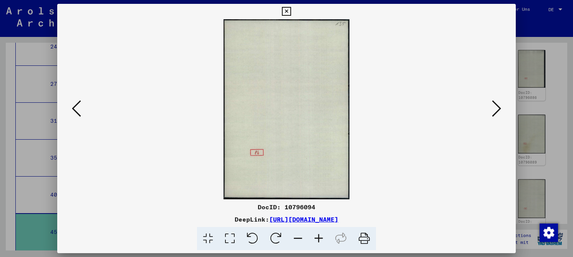
click at [499, 109] on icon at bounding box center [496, 108] width 9 height 18
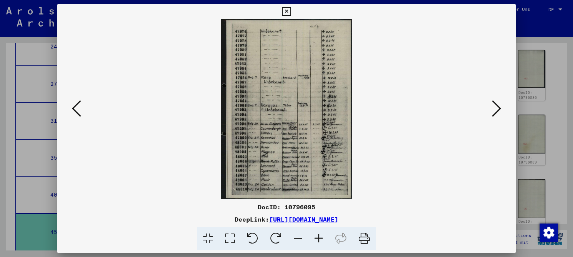
click at [234, 237] on icon at bounding box center [230, 238] width 22 height 23
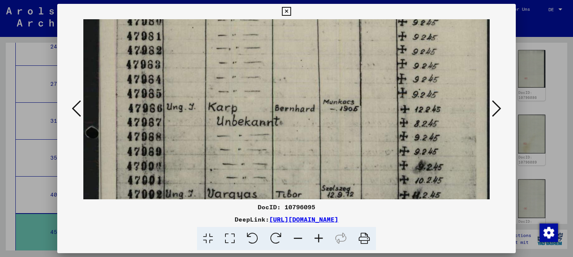
scroll to position [111, 0]
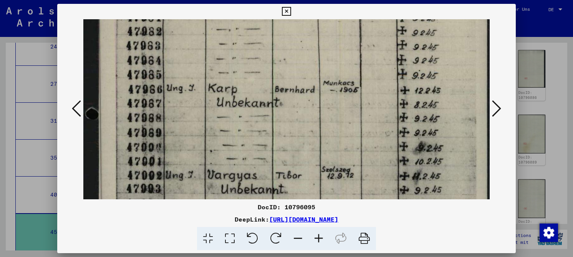
drag, startPoint x: 241, startPoint y: 131, endPoint x: 268, endPoint y: 39, distance: 95.7
click at [267, 20] on img at bounding box center [286, 187] width 406 height 559
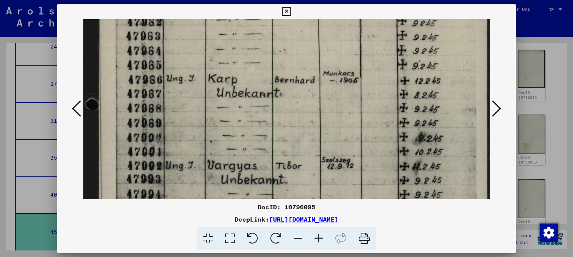
scroll to position [122, 0]
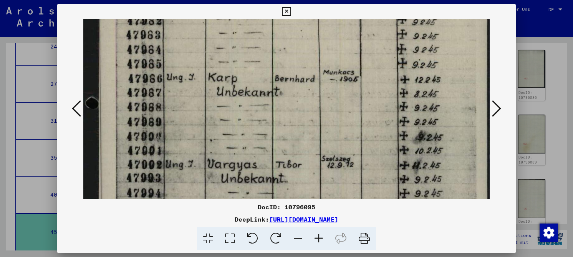
drag, startPoint x: 250, startPoint y: 156, endPoint x: 251, endPoint y: 147, distance: 8.9
click at [251, 147] on img at bounding box center [286, 176] width 406 height 559
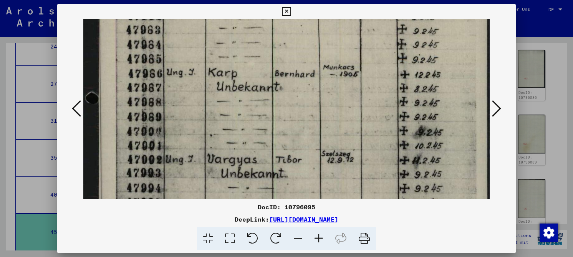
drag, startPoint x: 251, startPoint y: 148, endPoint x: 252, endPoint y: 143, distance: 5.1
click at [252, 143] on img at bounding box center [286, 171] width 406 height 559
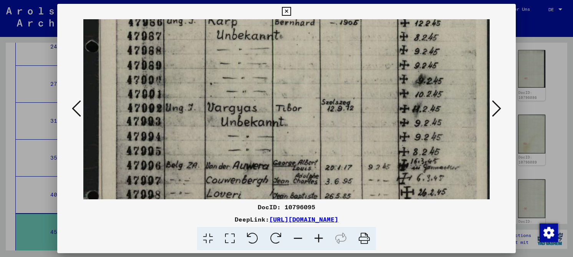
scroll to position [180, 0]
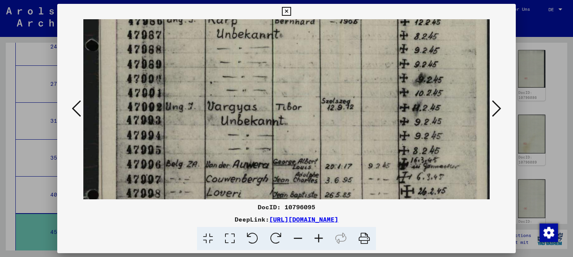
drag, startPoint x: 252, startPoint y: 149, endPoint x: 270, endPoint y: 97, distance: 55.5
click at [270, 97] on img at bounding box center [286, 118] width 406 height 559
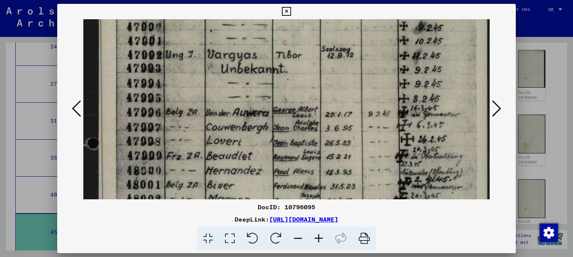
scroll to position [246, 0]
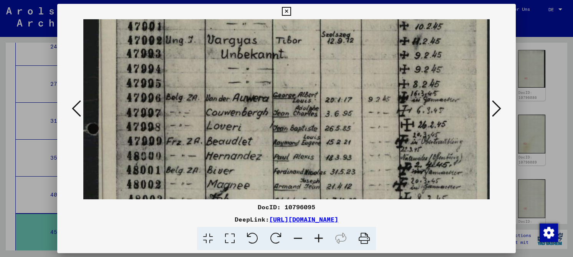
drag, startPoint x: 271, startPoint y: 143, endPoint x: 290, endPoint y: 76, distance: 69.2
click at [290, 76] on img at bounding box center [286, 52] width 406 height 559
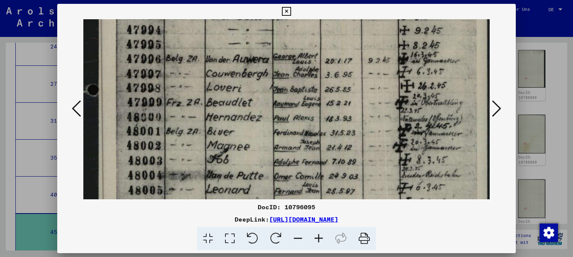
drag, startPoint x: 293, startPoint y: 134, endPoint x: 293, endPoint y: 109, distance: 25.0
click at [293, 109] on img at bounding box center [286, 13] width 406 height 559
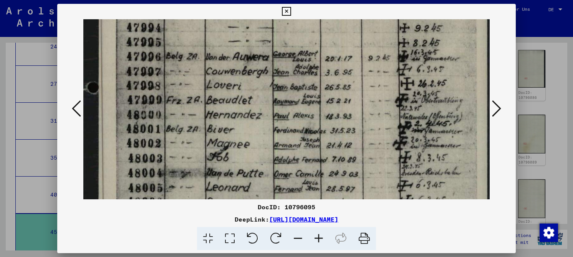
scroll to position [288, 0]
click at [293, 137] on img at bounding box center [286, 10] width 406 height 559
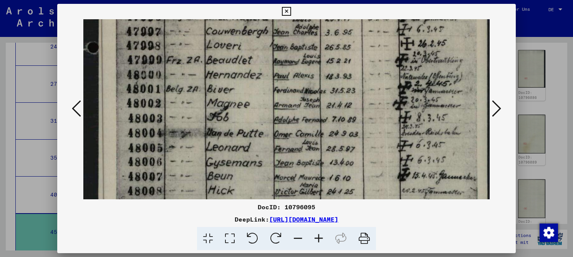
drag, startPoint x: 304, startPoint y: 154, endPoint x: 302, endPoint y: 114, distance: 39.2
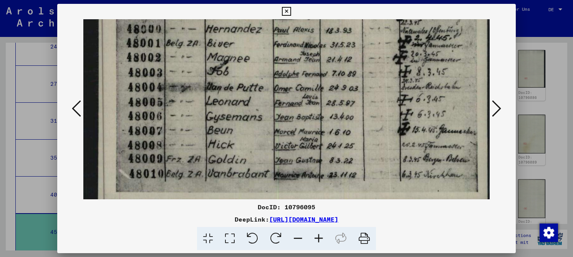
scroll to position [377, 0]
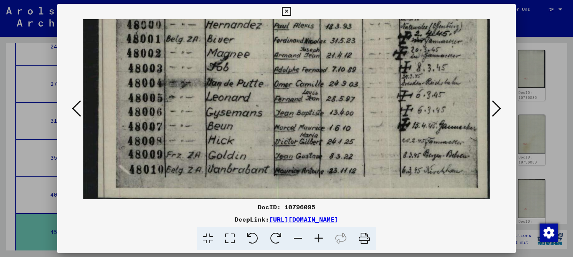
drag, startPoint x: 295, startPoint y: 147, endPoint x: 295, endPoint y: 97, distance: 49.9
click at [498, 109] on icon at bounding box center [496, 108] width 9 height 18
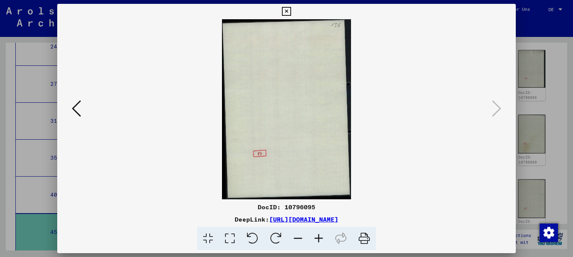
click at [288, 8] on icon at bounding box center [286, 11] width 9 height 9
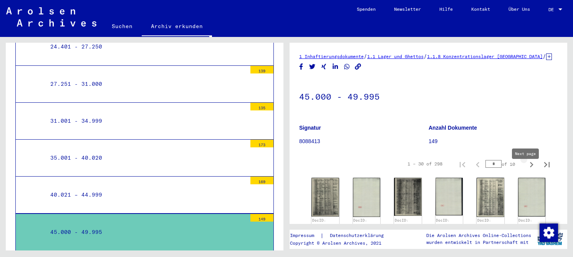
click at [526, 170] on icon "Next page" at bounding box center [531, 164] width 11 height 11
type input "*"
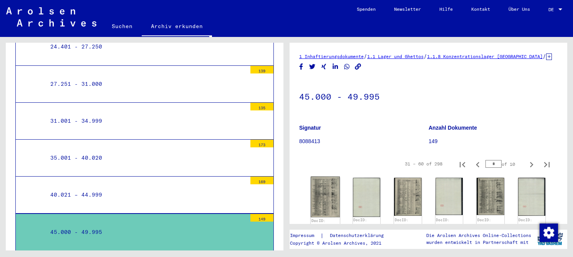
click at [324, 193] on img at bounding box center [325, 196] width 29 height 41
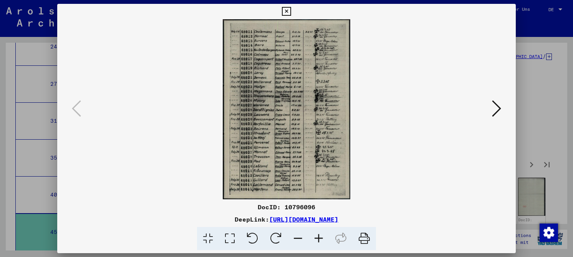
click at [236, 240] on icon at bounding box center [230, 238] width 22 height 23
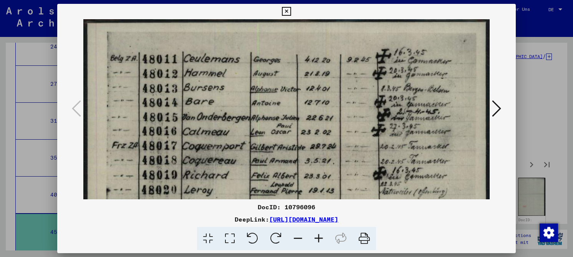
click at [498, 104] on icon at bounding box center [496, 108] width 9 height 18
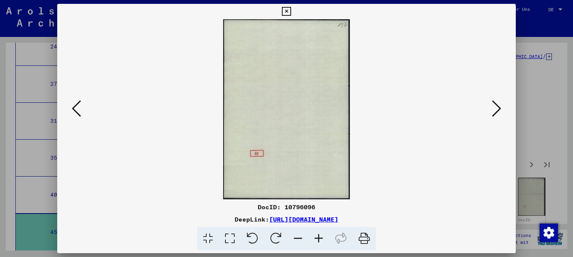
click at [498, 104] on icon at bounding box center [496, 108] width 9 height 18
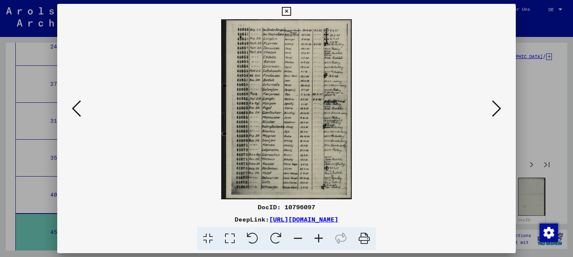
click at [498, 104] on icon at bounding box center [496, 108] width 9 height 18
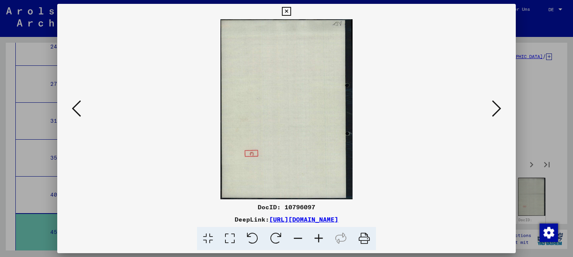
click at [498, 104] on icon at bounding box center [496, 108] width 9 height 18
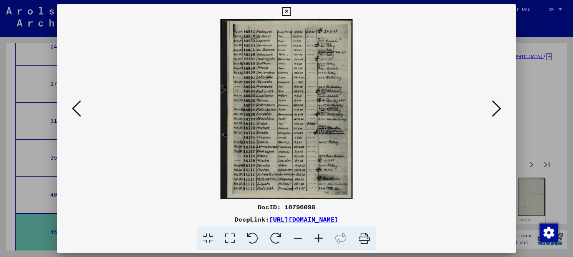
click at [498, 104] on icon at bounding box center [496, 108] width 9 height 18
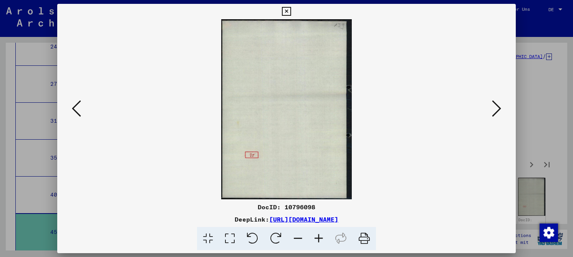
click at [498, 104] on icon at bounding box center [496, 108] width 9 height 18
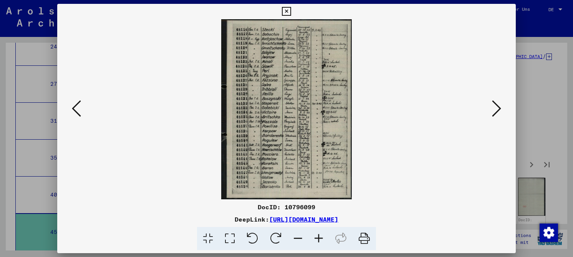
click at [233, 235] on icon at bounding box center [230, 238] width 22 height 23
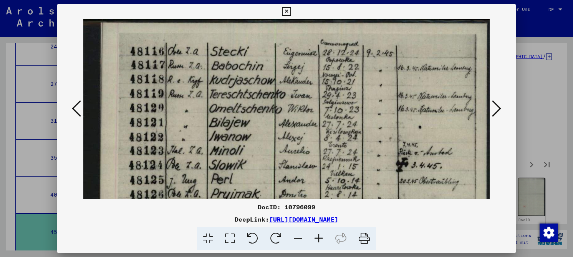
click at [496, 104] on icon at bounding box center [496, 108] width 9 height 18
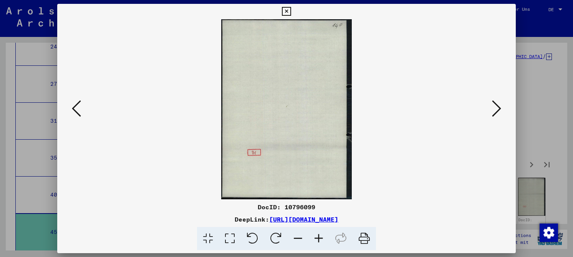
click at [496, 104] on icon at bounding box center [496, 108] width 9 height 18
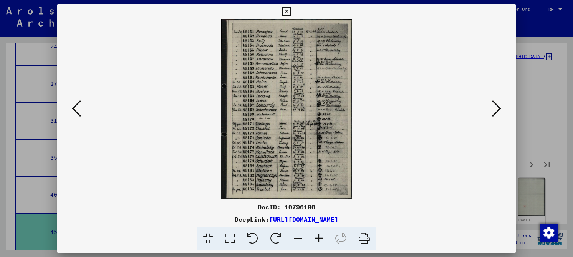
click at [495, 104] on icon at bounding box center [496, 108] width 9 height 18
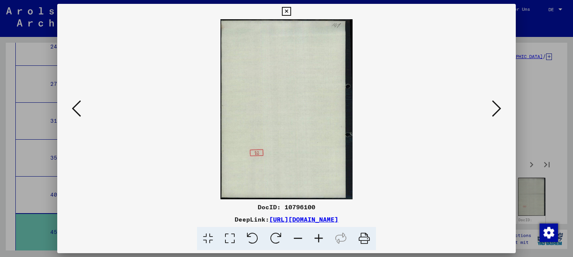
click at [495, 103] on icon at bounding box center [496, 108] width 9 height 18
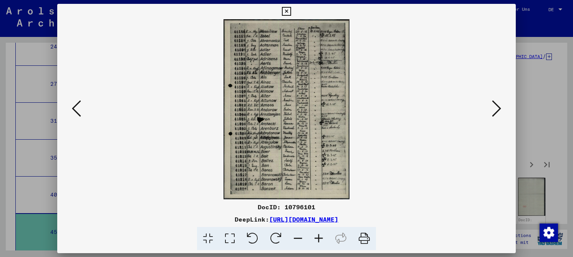
click at [223, 235] on icon at bounding box center [230, 238] width 22 height 23
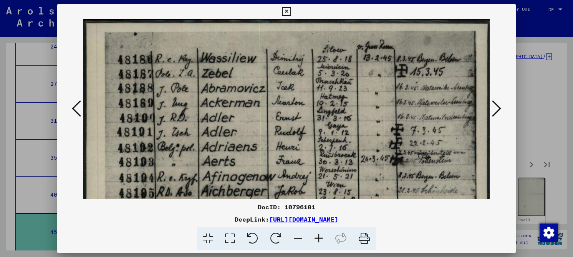
click at [498, 109] on icon at bounding box center [496, 108] width 9 height 18
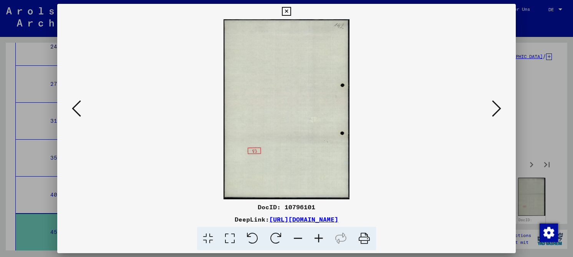
click at [498, 109] on icon at bounding box center [496, 108] width 9 height 18
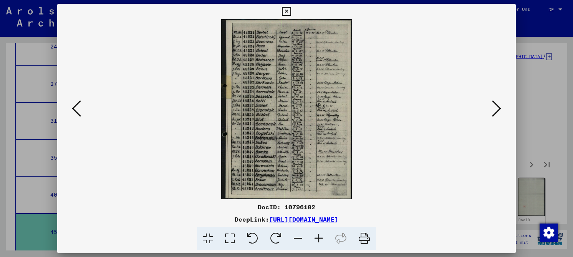
click at [235, 240] on icon at bounding box center [230, 238] width 22 height 23
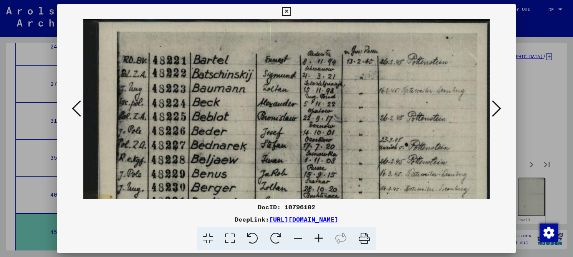
click at [496, 111] on icon at bounding box center [496, 108] width 9 height 18
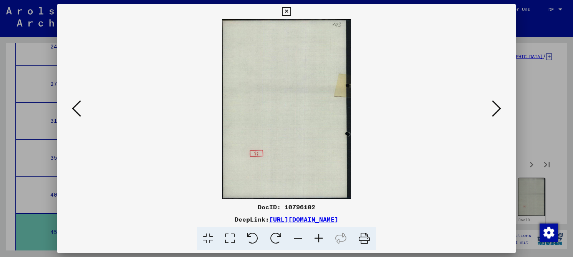
click at [496, 111] on icon at bounding box center [496, 108] width 9 height 18
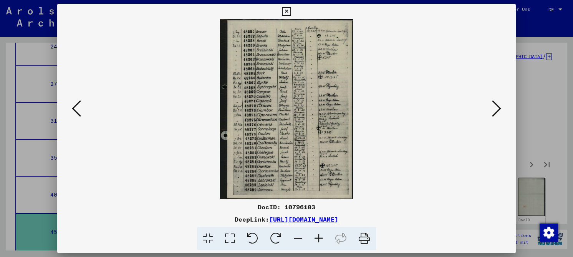
click at [231, 238] on icon at bounding box center [230, 238] width 22 height 23
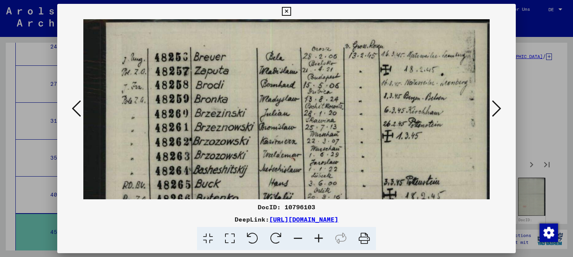
click at [490, 111] on button at bounding box center [497, 109] width 14 height 22
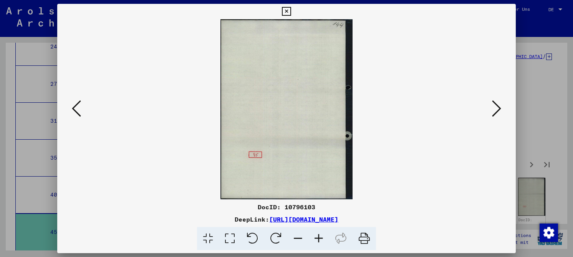
click at [490, 111] on button at bounding box center [497, 109] width 14 height 22
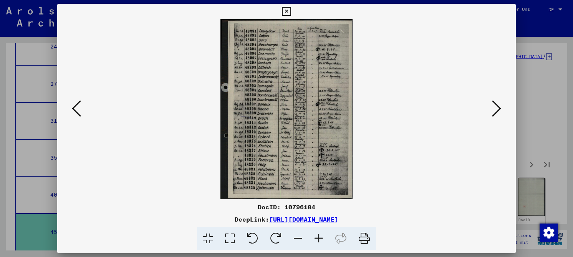
click at [228, 238] on icon at bounding box center [230, 238] width 22 height 23
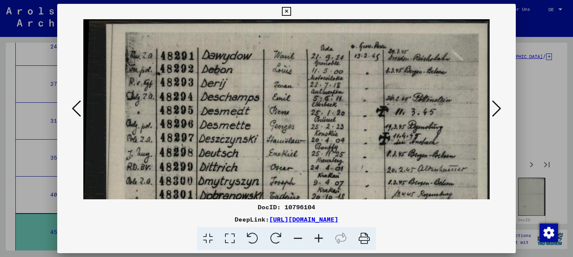
click at [497, 106] on icon at bounding box center [496, 108] width 9 height 18
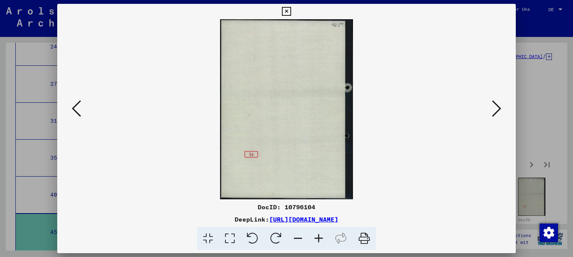
click at [497, 106] on icon at bounding box center [496, 108] width 9 height 18
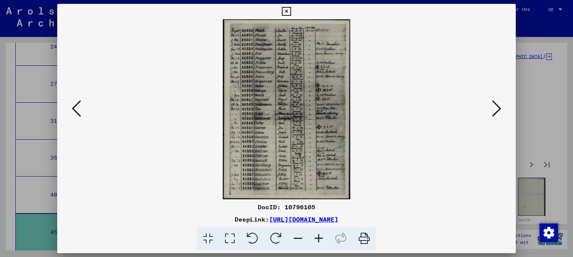
click at [496, 106] on icon at bounding box center [496, 108] width 9 height 18
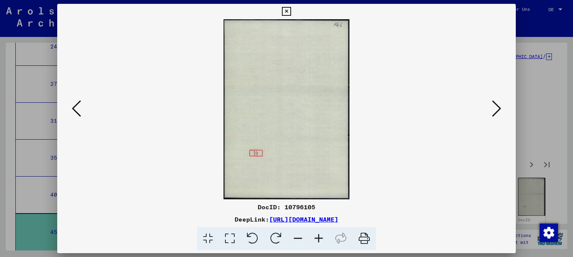
click at [496, 106] on icon at bounding box center [496, 108] width 9 height 18
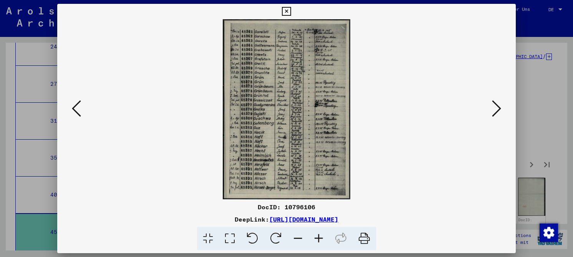
click at [495, 106] on icon at bounding box center [496, 108] width 9 height 18
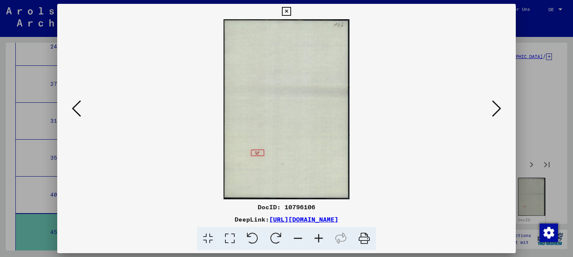
click at [494, 106] on icon at bounding box center [496, 108] width 9 height 18
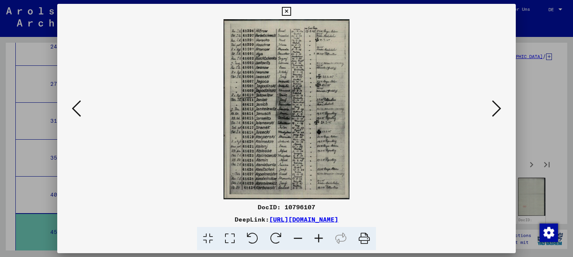
click at [225, 238] on icon at bounding box center [230, 238] width 22 height 23
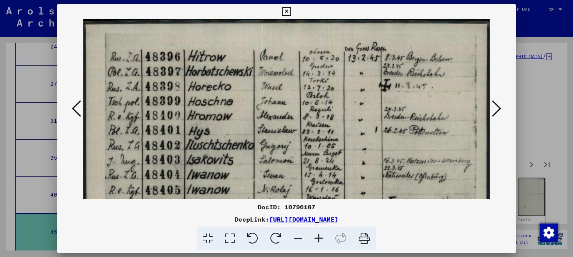
click at [501, 104] on icon at bounding box center [496, 108] width 9 height 18
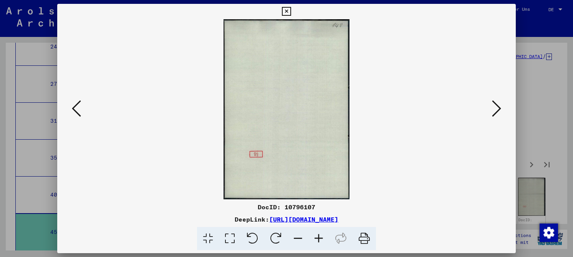
click at [501, 104] on icon at bounding box center [496, 108] width 9 height 18
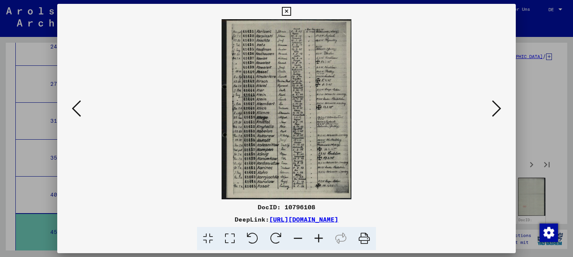
click at [501, 104] on icon at bounding box center [496, 108] width 9 height 18
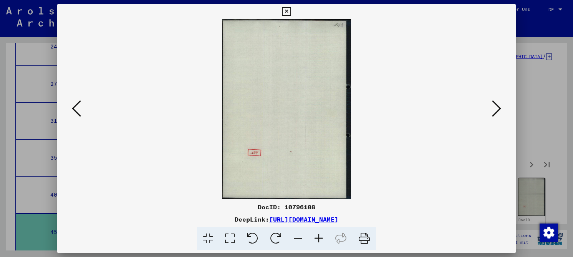
click at [501, 104] on icon at bounding box center [496, 108] width 9 height 18
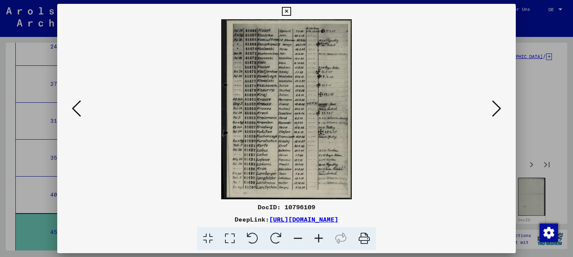
click at [501, 104] on icon at bounding box center [496, 108] width 9 height 18
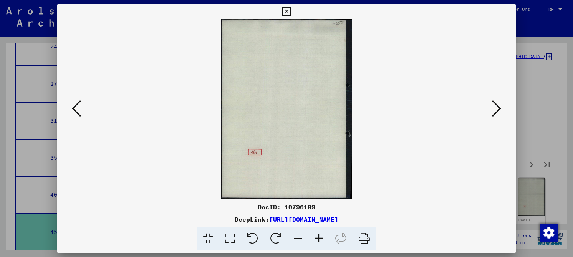
click at [501, 104] on icon at bounding box center [496, 108] width 9 height 18
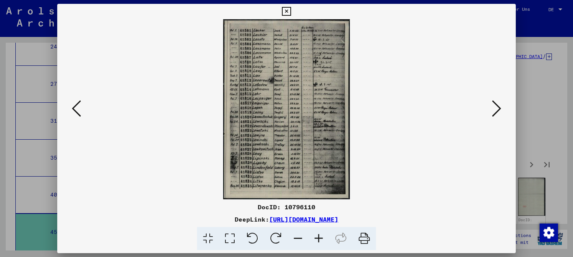
click at [501, 104] on icon at bounding box center [496, 108] width 9 height 18
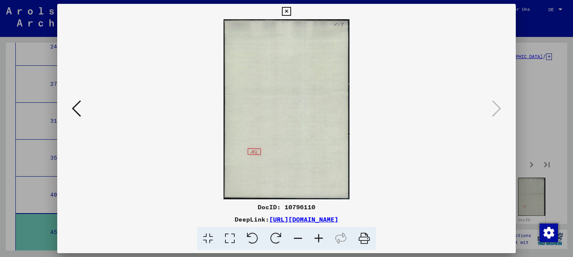
click at [285, 10] on icon at bounding box center [286, 11] width 9 height 9
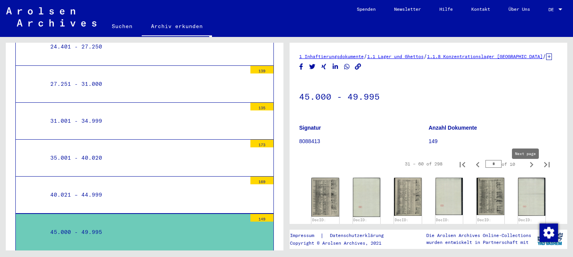
click at [526, 170] on icon "Next page" at bounding box center [531, 164] width 11 height 11
type input "*"
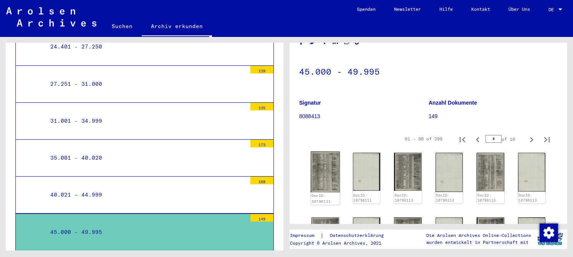
scroll to position [38, 0]
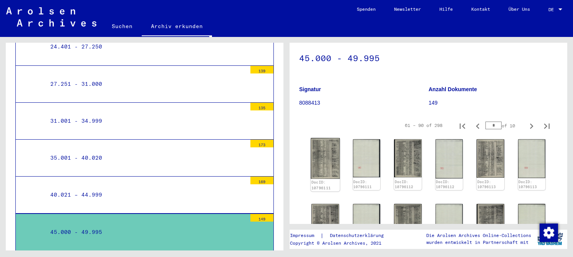
click at [325, 172] on img at bounding box center [325, 158] width 29 height 41
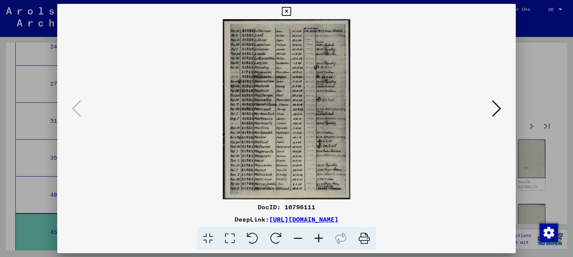
click at [226, 237] on icon at bounding box center [230, 238] width 22 height 23
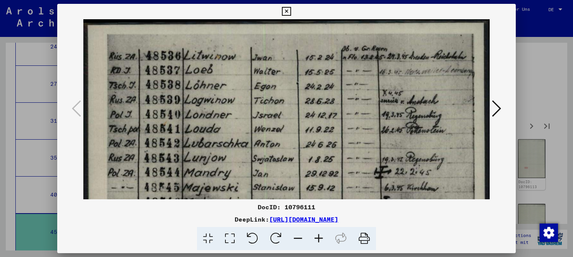
click at [500, 104] on icon at bounding box center [496, 108] width 9 height 18
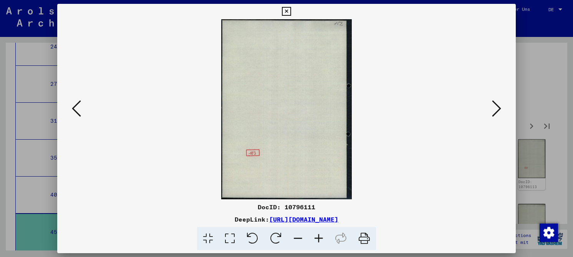
click at [500, 104] on icon at bounding box center [496, 108] width 9 height 18
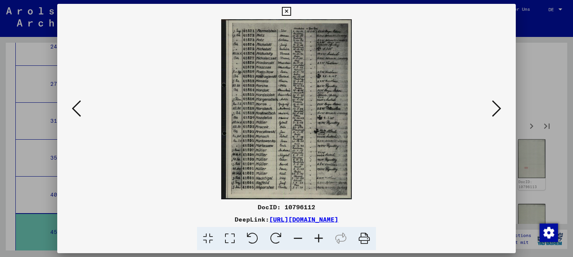
click at [231, 240] on icon at bounding box center [230, 238] width 22 height 23
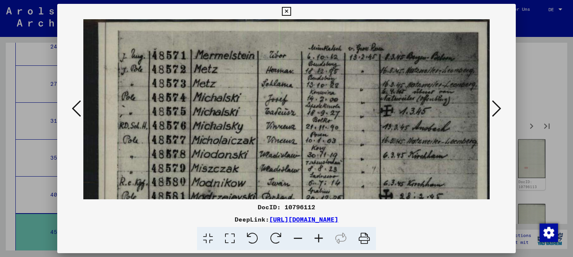
click at [498, 112] on icon at bounding box center [496, 108] width 9 height 18
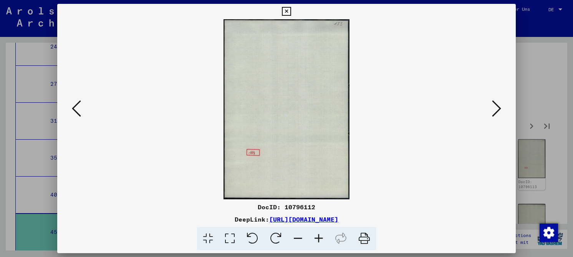
click at [498, 112] on icon at bounding box center [496, 108] width 9 height 18
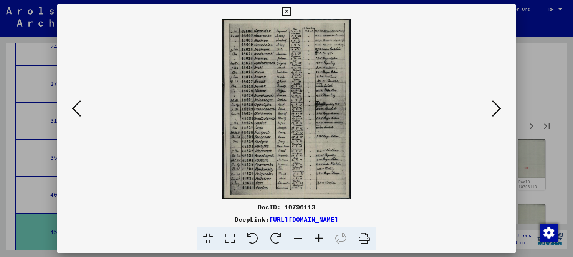
click at [497, 112] on icon at bounding box center [496, 108] width 9 height 18
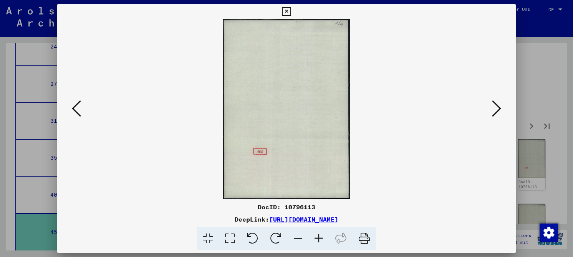
click at [497, 112] on icon at bounding box center [496, 108] width 9 height 18
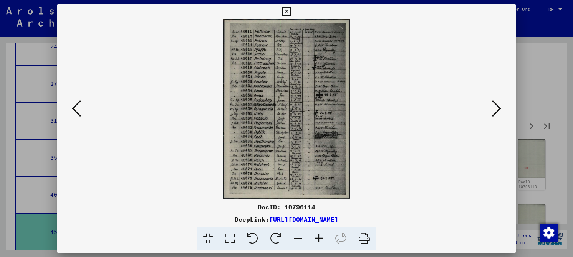
click at [230, 235] on icon at bounding box center [230, 238] width 22 height 23
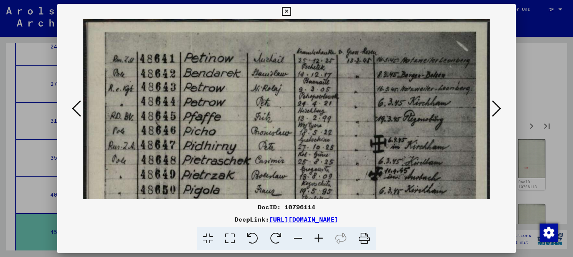
click at [286, 12] on icon at bounding box center [286, 11] width 9 height 9
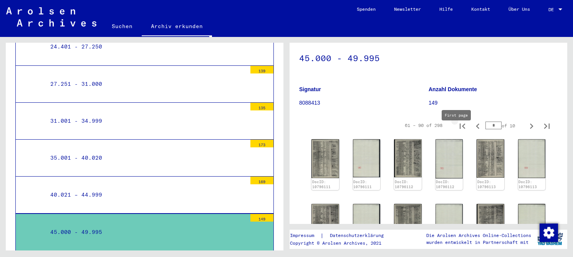
click at [458, 131] on icon "First page" at bounding box center [462, 126] width 11 height 11
type input "*"
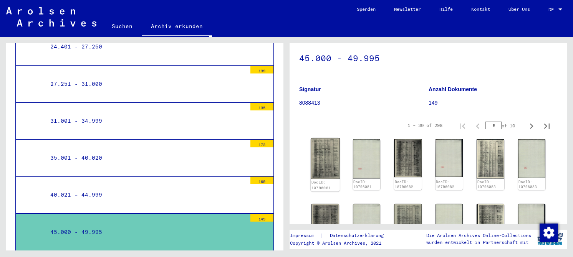
click at [320, 164] on img at bounding box center [325, 158] width 29 height 41
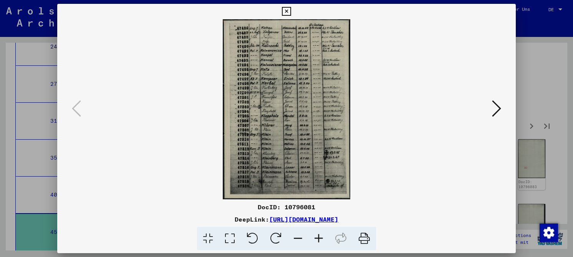
click at [320, 164] on img at bounding box center [286, 109] width 406 height 180
click at [229, 237] on icon at bounding box center [230, 238] width 22 height 23
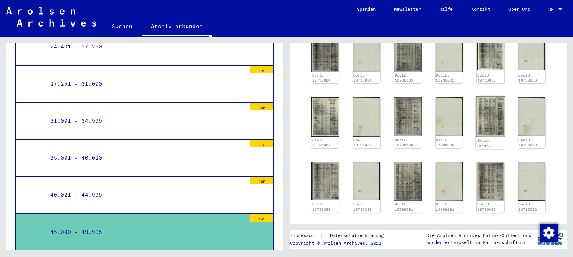
scroll to position [307, 0]
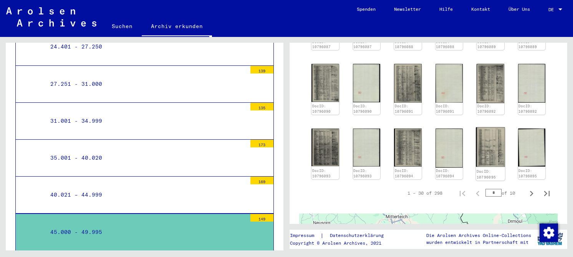
click at [492, 159] on img at bounding box center [490, 147] width 29 height 40
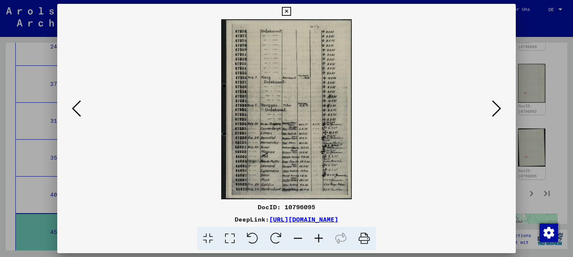
click at [230, 237] on icon at bounding box center [230, 238] width 22 height 23
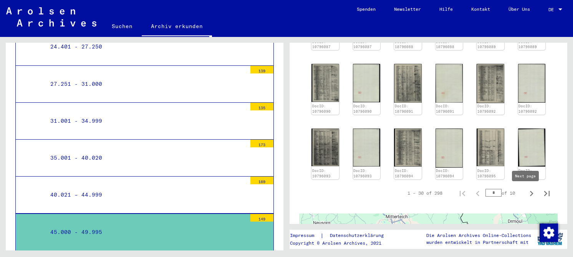
click at [530, 194] on icon "Next page" at bounding box center [531, 192] width 3 height 5
type input "*"
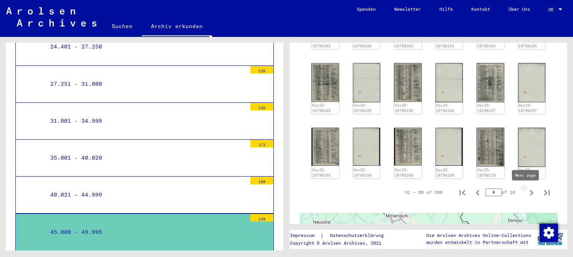
click at [526, 194] on icon "Next page" at bounding box center [531, 192] width 11 height 11
type input "*"
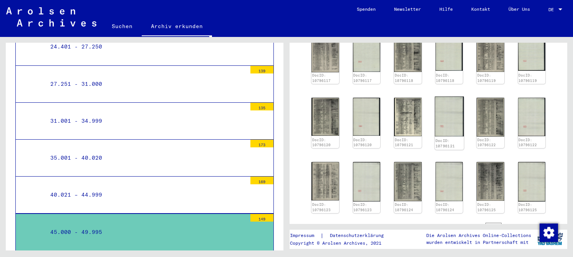
scroll to position [192, 0]
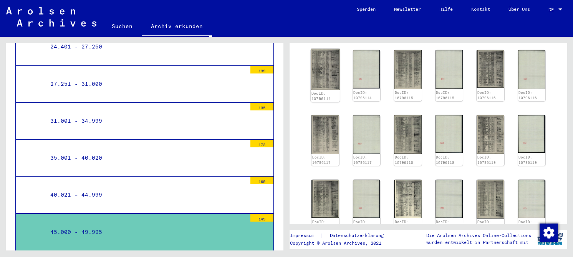
click at [317, 83] on img at bounding box center [325, 69] width 29 height 41
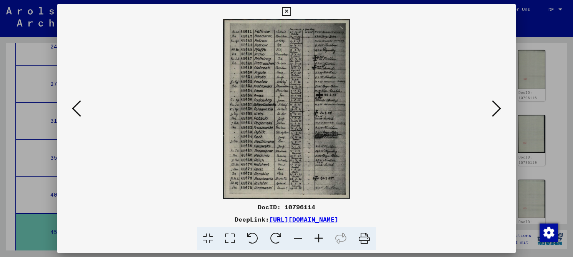
click at [227, 238] on icon at bounding box center [230, 238] width 22 height 23
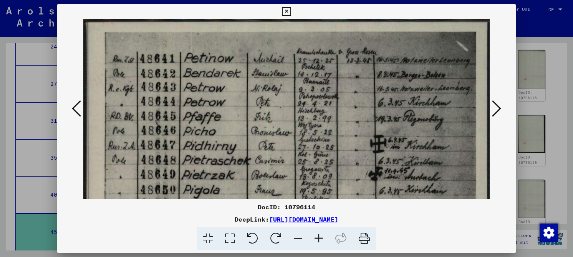
click at [290, 12] on icon at bounding box center [286, 11] width 9 height 9
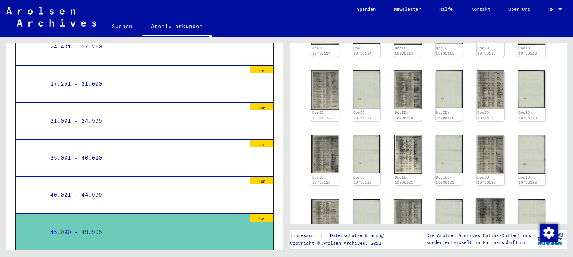
scroll to position [307, 0]
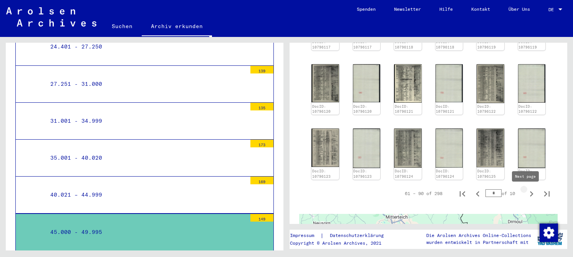
click at [528, 193] on icon "Next page" at bounding box center [531, 193] width 11 height 11
type input "*"
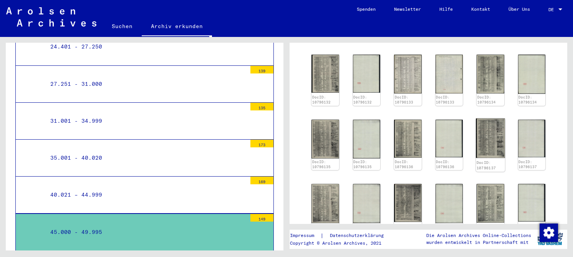
scroll to position [230, 0]
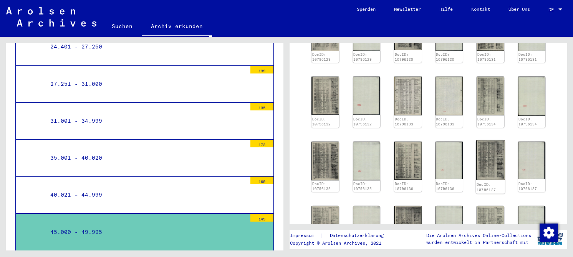
click at [485, 162] on img at bounding box center [490, 160] width 29 height 40
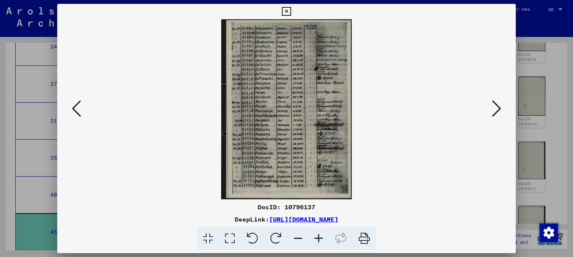
click at [231, 241] on icon at bounding box center [230, 238] width 22 height 23
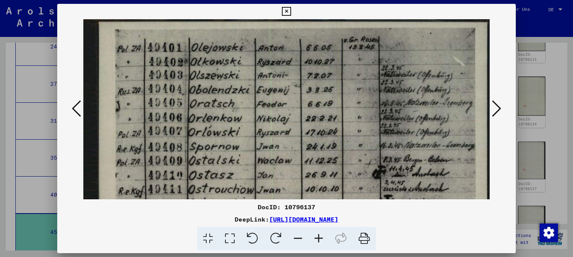
click at [289, 13] on icon at bounding box center [286, 11] width 9 height 9
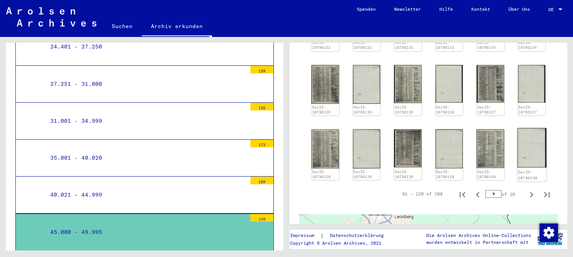
scroll to position [307, 0]
click at [530, 197] on icon "Next page" at bounding box center [531, 193] width 3 height 5
type input "*"
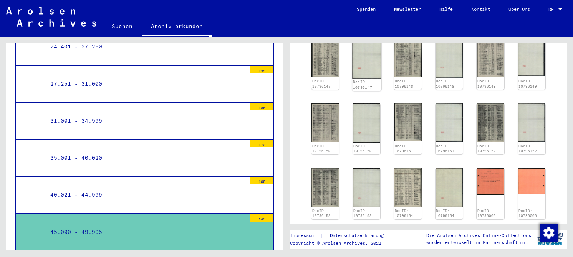
scroll to position [230, 0]
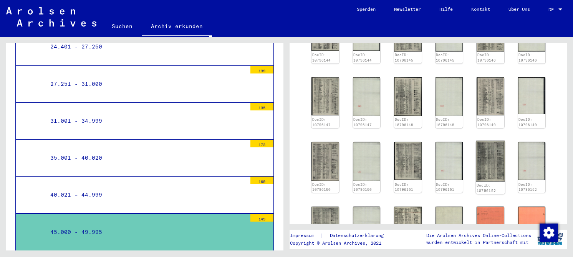
click at [483, 158] on img at bounding box center [490, 160] width 29 height 41
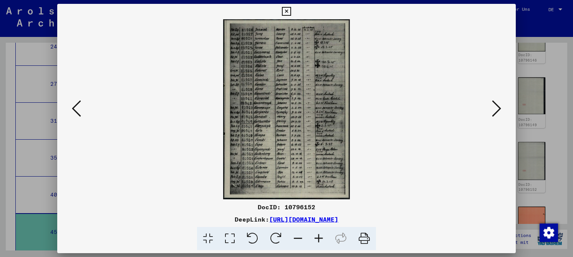
click at [231, 239] on icon at bounding box center [230, 238] width 22 height 23
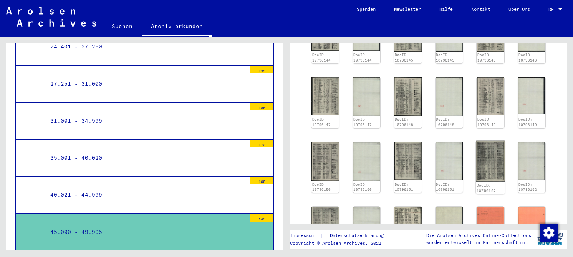
scroll to position [306, 0]
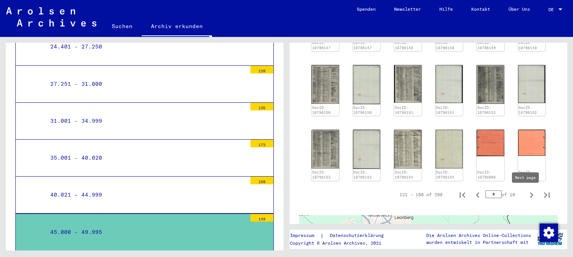
click at [530, 194] on icon "Next page" at bounding box center [531, 194] width 3 height 5
type input "*"
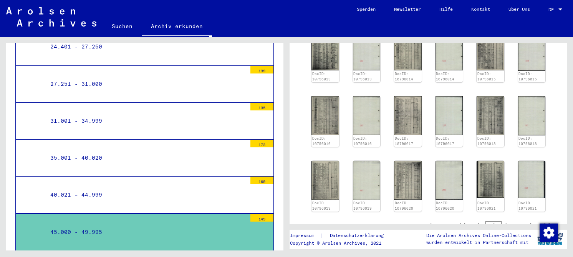
scroll to position [191, 0]
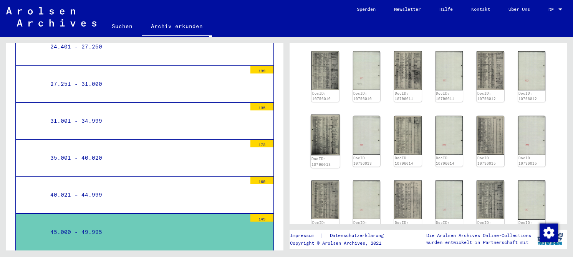
click at [322, 144] on img at bounding box center [325, 134] width 29 height 41
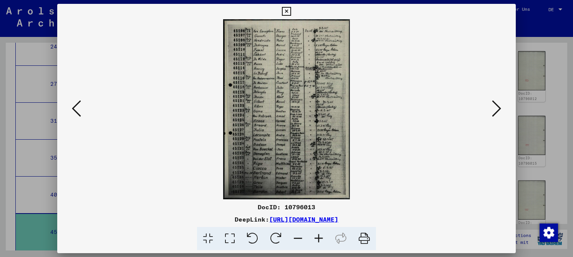
click at [237, 232] on icon at bounding box center [230, 238] width 22 height 23
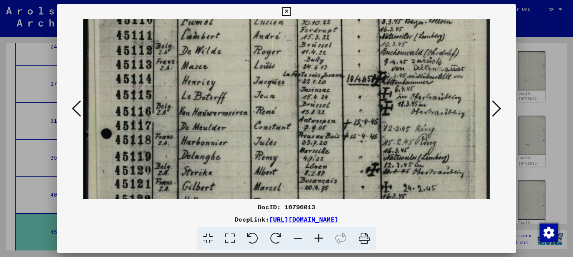
drag, startPoint x: 242, startPoint y: 136, endPoint x: 258, endPoint y: 40, distance: 97.4
click at [258, 40] on img at bounding box center [286, 211] width 406 height 576
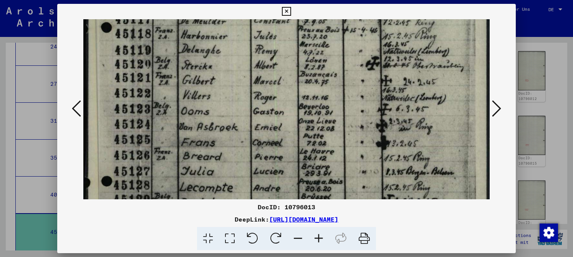
drag, startPoint x: 281, startPoint y: 60, endPoint x: 287, endPoint y: 21, distance: 38.8
click at [286, 20] on img at bounding box center [286, 105] width 406 height 576
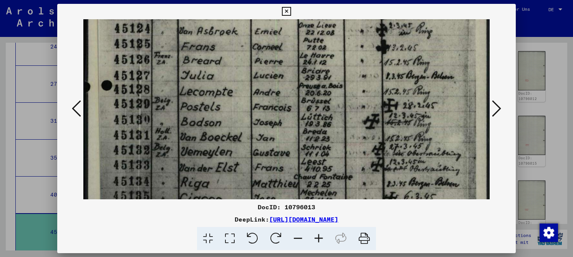
drag, startPoint x: 286, startPoint y: 48, endPoint x: 293, endPoint y: 26, distance: 23.0
click at [293, 26] on img at bounding box center [286, 10] width 406 height 576
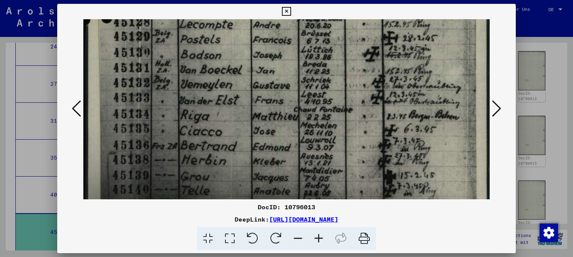
scroll to position [396, 0]
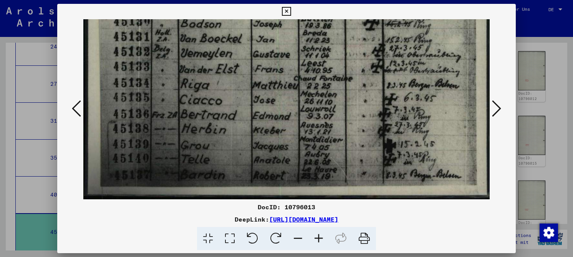
drag, startPoint x: 296, startPoint y: 124, endPoint x: 312, endPoint y: 24, distance: 101.1
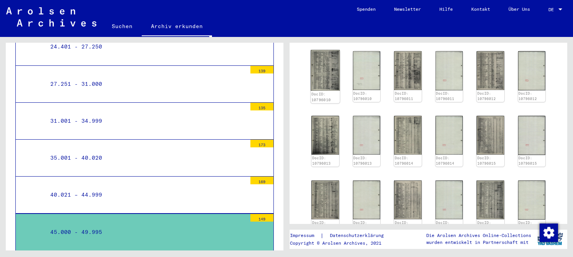
click at [319, 82] on img at bounding box center [325, 70] width 29 height 41
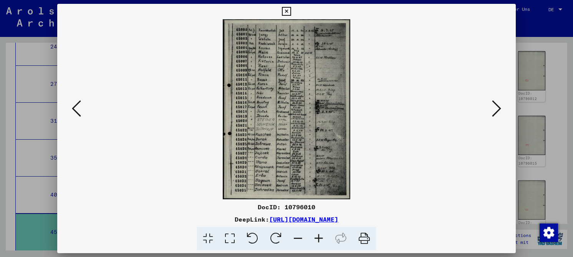
drag, startPoint x: 234, startPoint y: 233, endPoint x: 291, endPoint y: 184, distance: 75.4
click at [234, 232] on icon at bounding box center [230, 238] width 22 height 23
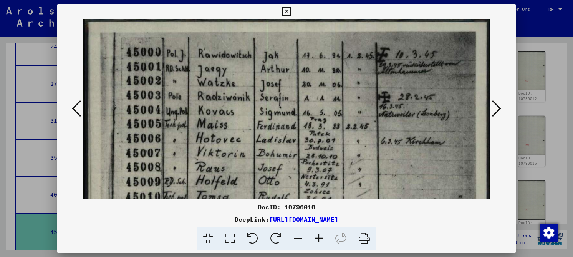
click at [500, 107] on icon at bounding box center [496, 108] width 9 height 18
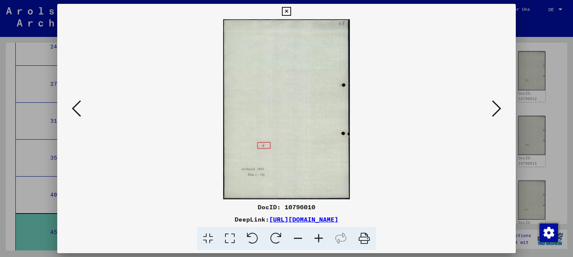
click at [499, 107] on icon at bounding box center [496, 108] width 9 height 18
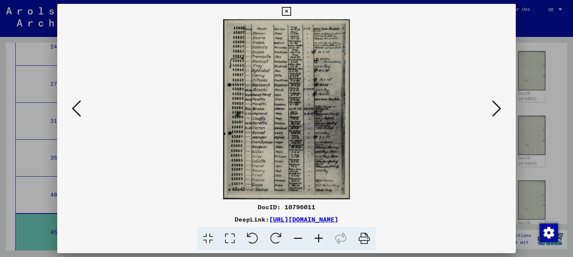
click at [230, 236] on icon at bounding box center [230, 238] width 22 height 23
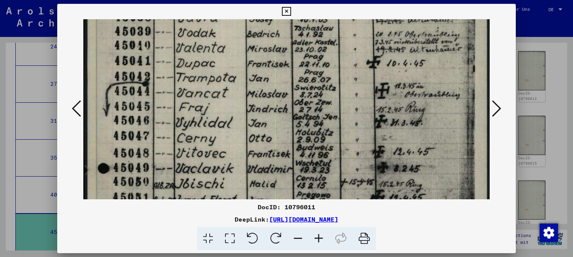
drag, startPoint x: 353, startPoint y: 111, endPoint x: 369, endPoint y: 39, distance: 73.2
click at [369, 39] on img at bounding box center [286, 246] width 406 height 575
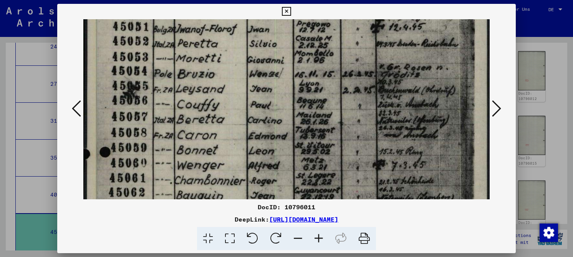
drag, startPoint x: 392, startPoint y: 149, endPoint x: 396, endPoint y: -16, distance: 164.8
click at [396, 0] on html "Suchen Archiv erkunden Spenden Newsletter Hilfe Kontakt Über Uns Suchen Archiv …" at bounding box center [286, 128] width 573 height 257
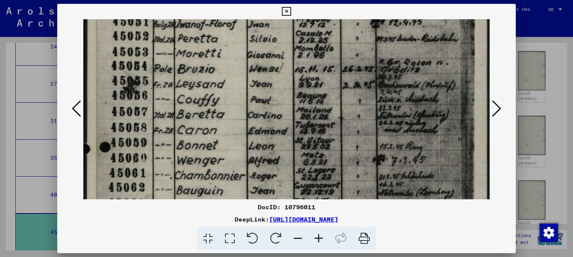
click at [359, 107] on img at bounding box center [286, 70] width 406 height 575
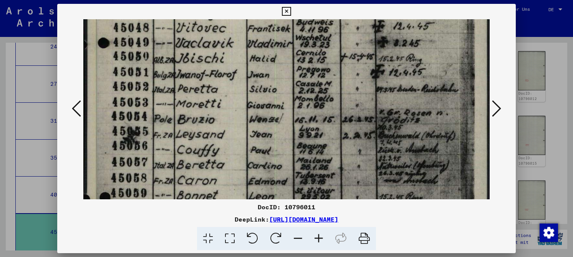
scroll to position [183, 0]
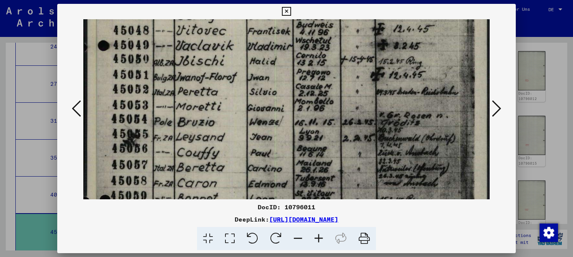
drag, startPoint x: 361, startPoint y: 107, endPoint x: 351, endPoint y: 160, distance: 54.0
click at [351, 160] on img at bounding box center [286, 123] width 406 height 575
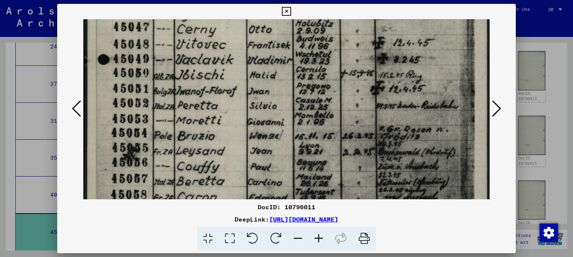
drag, startPoint x: 321, startPoint y: 67, endPoint x: 304, endPoint y: 17, distance: 53.1
click at [304, 19] on img at bounding box center [286, 137] width 406 height 575
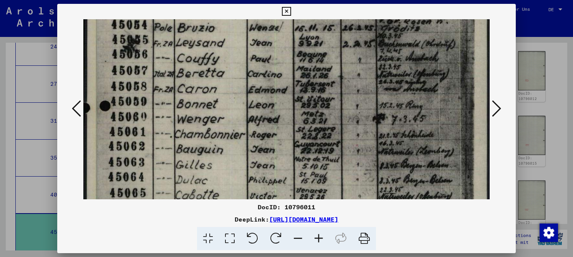
drag, startPoint x: 297, startPoint y: 146, endPoint x: 296, endPoint y: 39, distance: 107.1
click at [296, 26] on img at bounding box center [286, 29] width 406 height 575
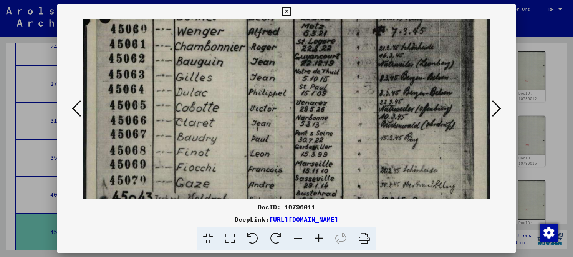
click at [498, 103] on icon at bounding box center [496, 108] width 9 height 18
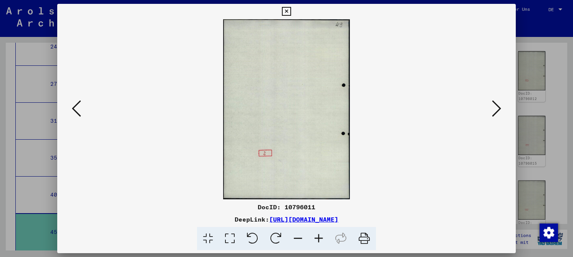
click at [498, 103] on icon at bounding box center [496, 108] width 9 height 18
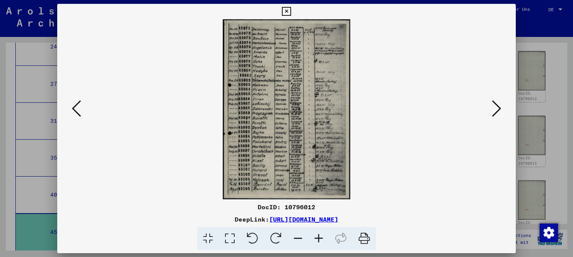
click at [236, 240] on icon at bounding box center [230, 238] width 22 height 23
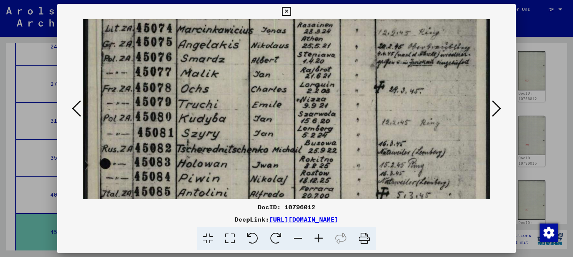
drag, startPoint x: 391, startPoint y: 126, endPoint x: 403, endPoint y: 36, distance: 90.6
click at [403, 36] on img at bounding box center [286, 240] width 406 height 573
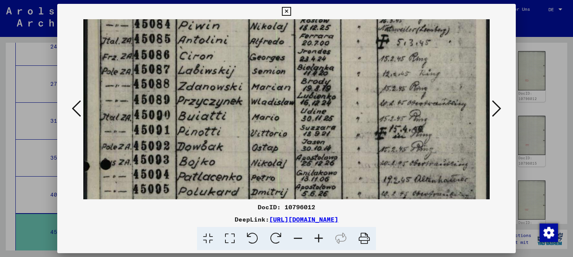
drag, startPoint x: 404, startPoint y: 123, endPoint x: 409, endPoint y: 62, distance: 60.9
click at [406, 0] on html "Suchen Archiv erkunden Spenden Newsletter Hilfe Kontakt Über Uns Suchen Archiv …" at bounding box center [286, 128] width 573 height 257
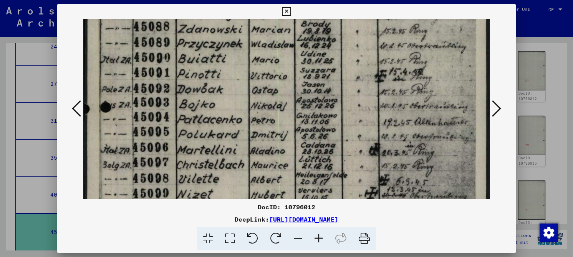
drag, startPoint x: 390, startPoint y: 95, endPoint x: 408, endPoint y: 25, distance: 72.3
click at [408, 25] on img at bounding box center [286, 30] width 406 height 573
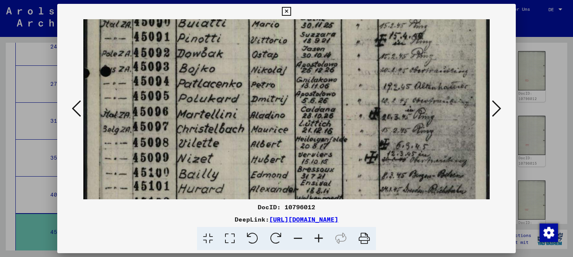
scroll to position [394, 0]
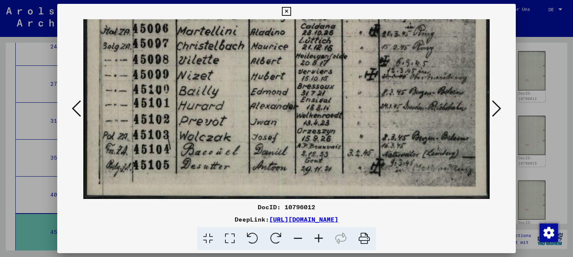
drag, startPoint x: 394, startPoint y: 94, endPoint x: 426, endPoint y: 45, distance: 58.3
click at [410, 14] on div "DocID: 10796012 DeepLink: [URL][DOMAIN_NAME]" at bounding box center [286, 127] width 459 height 246
click at [498, 109] on icon at bounding box center [496, 108] width 9 height 18
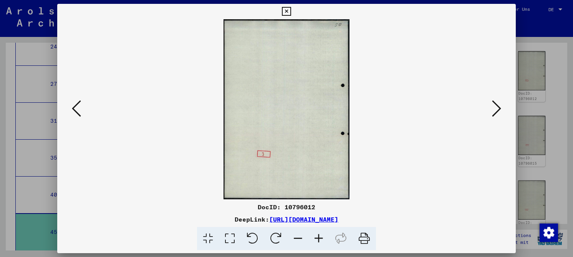
scroll to position [0, 0]
click at [498, 109] on icon at bounding box center [496, 108] width 9 height 18
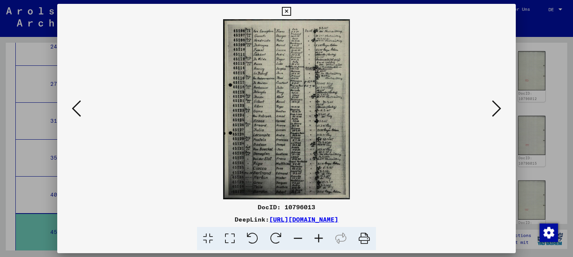
click at [226, 238] on icon at bounding box center [230, 238] width 22 height 23
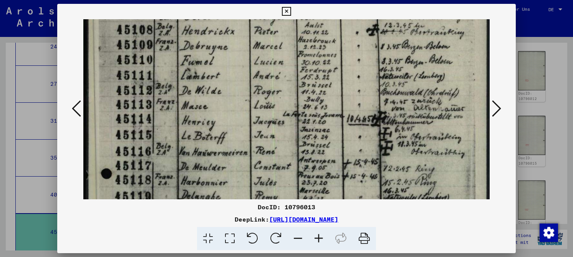
drag, startPoint x: 329, startPoint y: 123, endPoint x: 323, endPoint y: 66, distance: 56.4
click at [323, 66] on img at bounding box center [286, 251] width 406 height 576
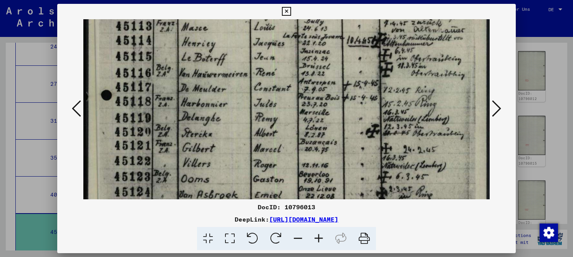
drag, startPoint x: 313, startPoint y: 132, endPoint x: 309, endPoint y: 62, distance: 70.4
click at [309, 62] on img at bounding box center [286, 173] width 406 height 576
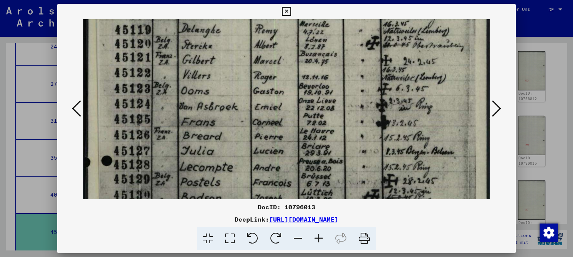
drag, startPoint x: 304, startPoint y: 139, endPoint x: 299, endPoint y: 56, distance: 83.1
click at [299, 55] on img at bounding box center [286, 85] width 406 height 576
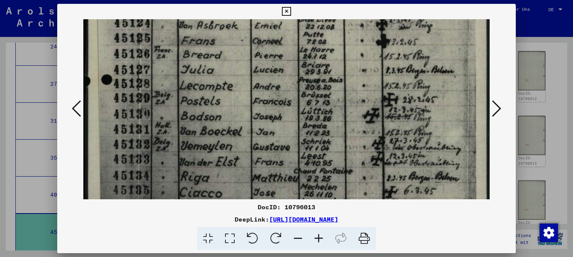
drag, startPoint x: 294, startPoint y: 140, endPoint x: 293, endPoint y: 64, distance: 76.0
click at [293, 64] on img at bounding box center [286, 4] width 406 height 576
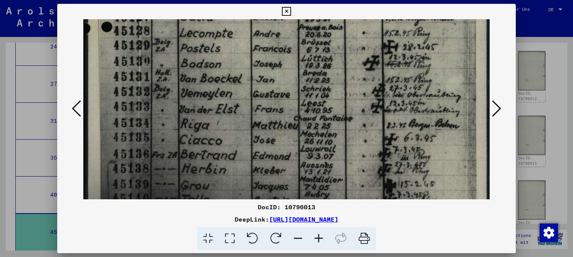
drag, startPoint x: 283, startPoint y: 118, endPoint x: 285, endPoint y: 78, distance: 40.0
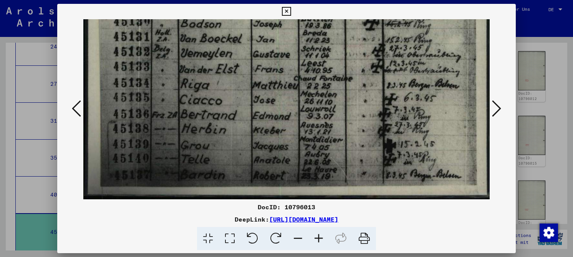
drag, startPoint x: 306, startPoint y: 82, endPoint x: 311, endPoint y: 58, distance: 24.7
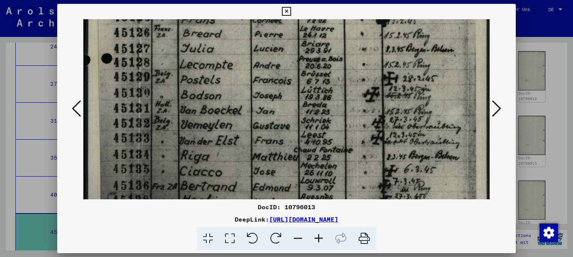
drag, startPoint x: 361, startPoint y: 142, endPoint x: 356, endPoint y: 179, distance: 37.3
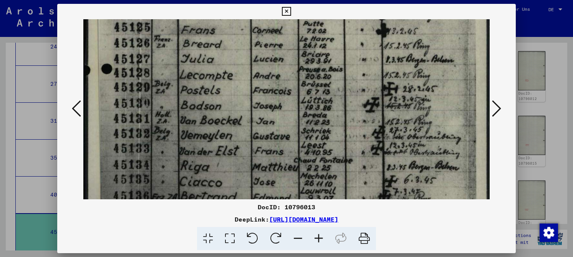
scroll to position [315, 0]
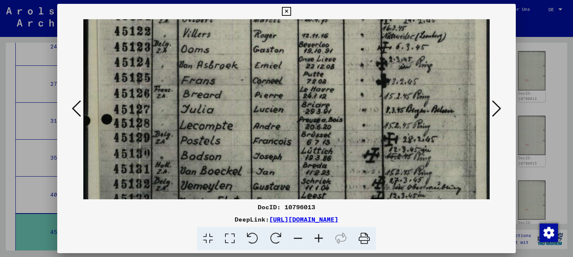
drag, startPoint x: 323, startPoint y: 65, endPoint x: 321, endPoint y: 146, distance: 81.1
click at [321, 146] on img at bounding box center [286, 43] width 406 height 576
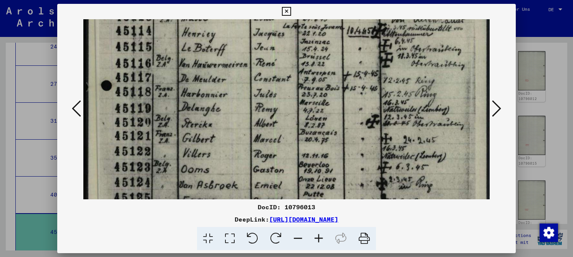
drag, startPoint x: 305, startPoint y: 87, endPoint x: 300, endPoint y: 134, distance: 47.2
click at [301, 142] on img at bounding box center [286, 163] width 406 height 576
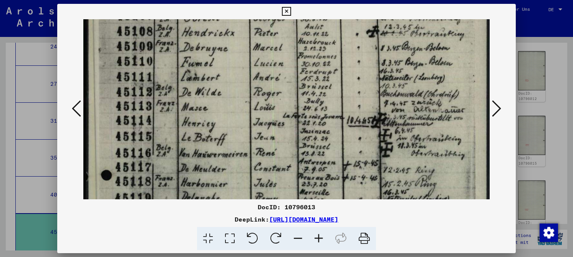
drag, startPoint x: 306, startPoint y: 59, endPoint x: 309, endPoint y: 141, distance: 81.9
click at [309, 141] on img at bounding box center [286, 253] width 406 height 576
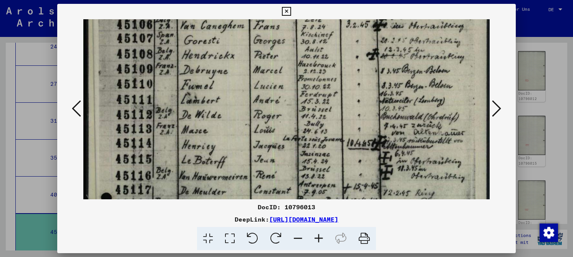
scroll to position [0, 0]
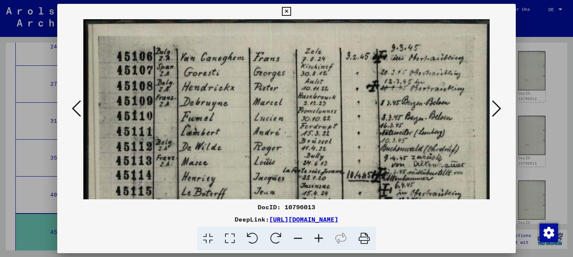
drag, startPoint x: 303, startPoint y: 54, endPoint x: 304, endPoint y: 131, distance: 76.4
click at [79, 107] on icon at bounding box center [76, 108] width 9 height 18
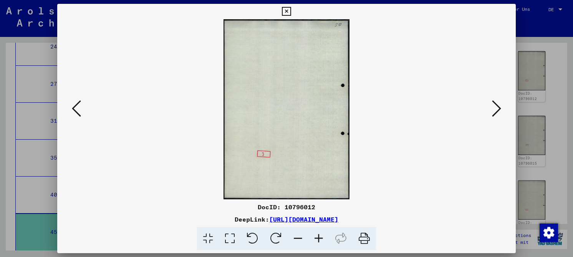
click at [79, 107] on icon at bounding box center [76, 108] width 9 height 18
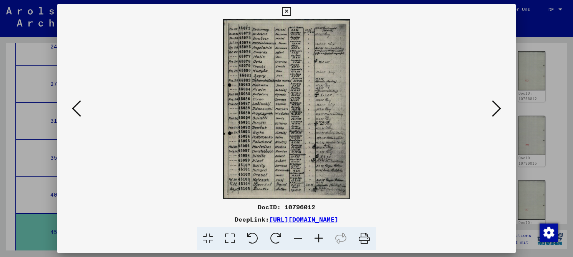
drag, startPoint x: 235, startPoint y: 240, endPoint x: 237, endPoint y: 230, distance: 10.2
click at [234, 240] on icon at bounding box center [230, 238] width 22 height 23
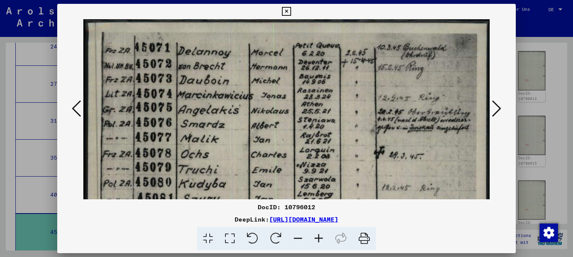
click at [498, 109] on icon at bounding box center [496, 108] width 9 height 18
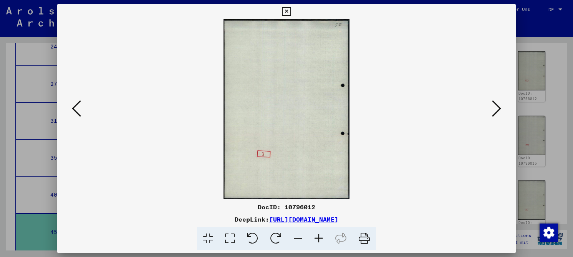
click at [498, 109] on icon at bounding box center [496, 108] width 9 height 18
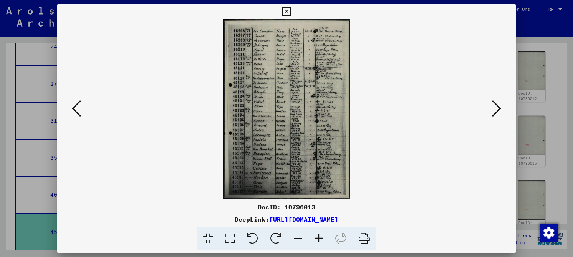
click at [498, 109] on icon at bounding box center [496, 108] width 9 height 18
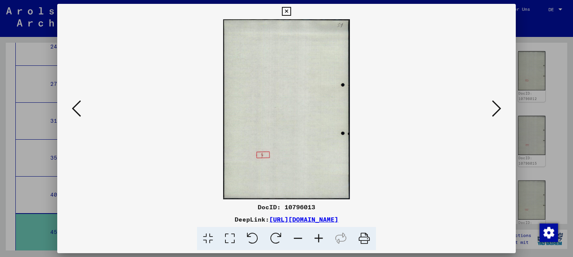
click at [82, 113] on button at bounding box center [77, 109] width 14 height 22
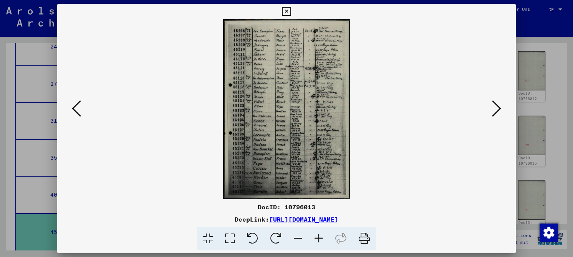
click at [229, 237] on icon at bounding box center [230, 238] width 22 height 23
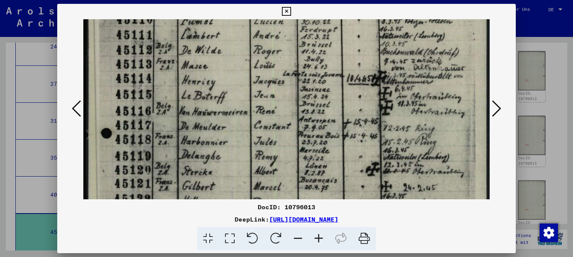
drag, startPoint x: 239, startPoint y: 188, endPoint x: 265, endPoint y: 90, distance: 101.3
click at [260, 91] on img at bounding box center [286, 211] width 406 height 576
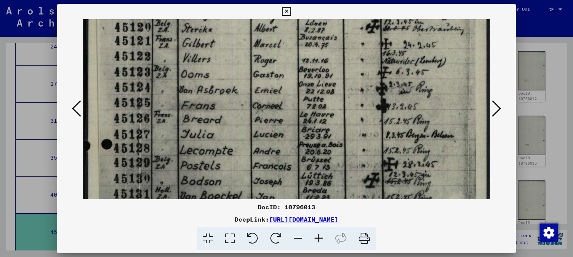
drag, startPoint x: 249, startPoint y: 180, endPoint x: 260, endPoint y: 37, distance: 144.1
click at [260, 36] on img at bounding box center [286, 68] width 406 height 576
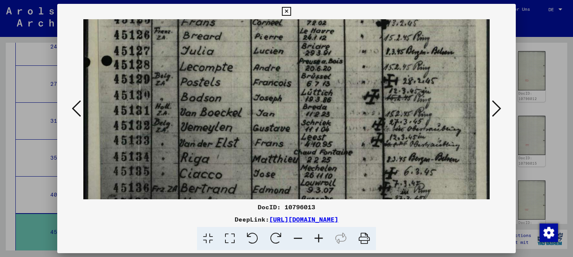
scroll to position [370, 0]
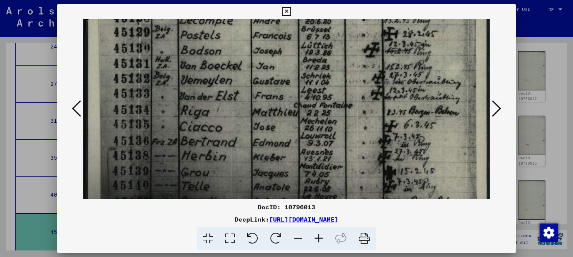
drag, startPoint x: 247, startPoint y: 135, endPoint x: 271, endPoint y: 33, distance: 104.5
click at [271, 17] on div "DocID: 10796013 DeepLink: [URL][DOMAIN_NAME]" at bounding box center [286, 127] width 459 height 246
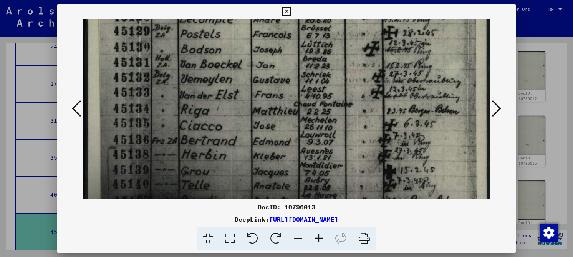
click at [495, 108] on icon at bounding box center [496, 108] width 9 height 18
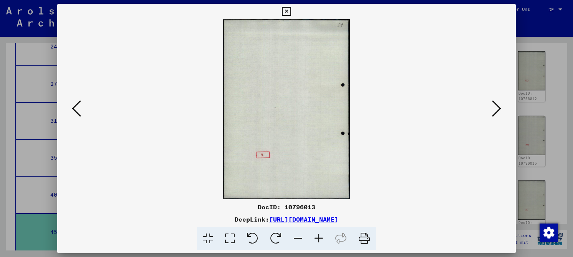
scroll to position [0, 0]
click at [495, 108] on icon at bounding box center [496, 108] width 9 height 18
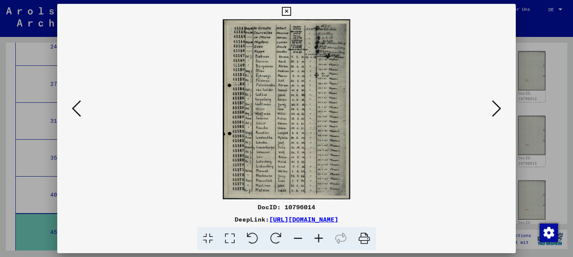
click at [226, 236] on icon at bounding box center [230, 238] width 22 height 23
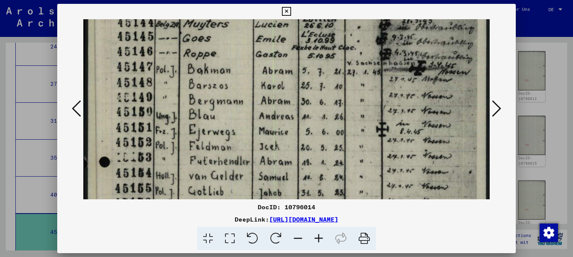
drag, startPoint x: 259, startPoint y: 156, endPoint x: 263, endPoint y: 88, distance: 68.1
click at [263, 88] on img at bounding box center [286, 237] width 406 height 573
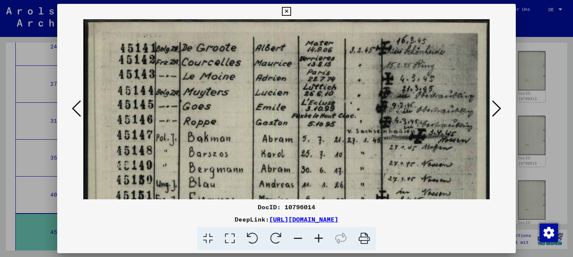
drag, startPoint x: 282, startPoint y: 103, endPoint x: 275, endPoint y: 159, distance: 56.9
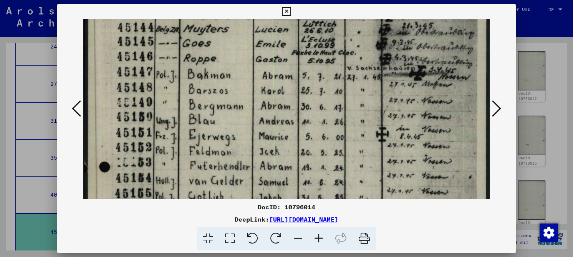
drag, startPoint x: 276, startPoint y: 141, endPoint x: 272, endPoint y: 55, distance: 86.2
click at [275, 40] on img at bounding box center [286, 242] width 406 height 573
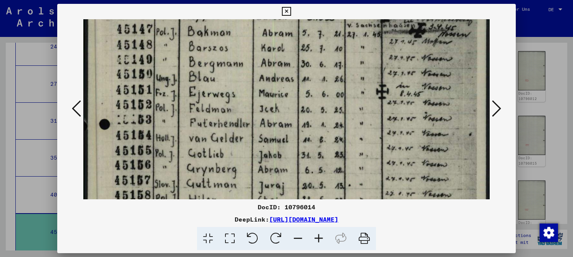
click at [305, 204] on div "DocID: 10796014" at bounding box center [286, 206] width 459 height 9
copy div "10796014"
